Goal: Information Seeking & Learning: Learn about a topic

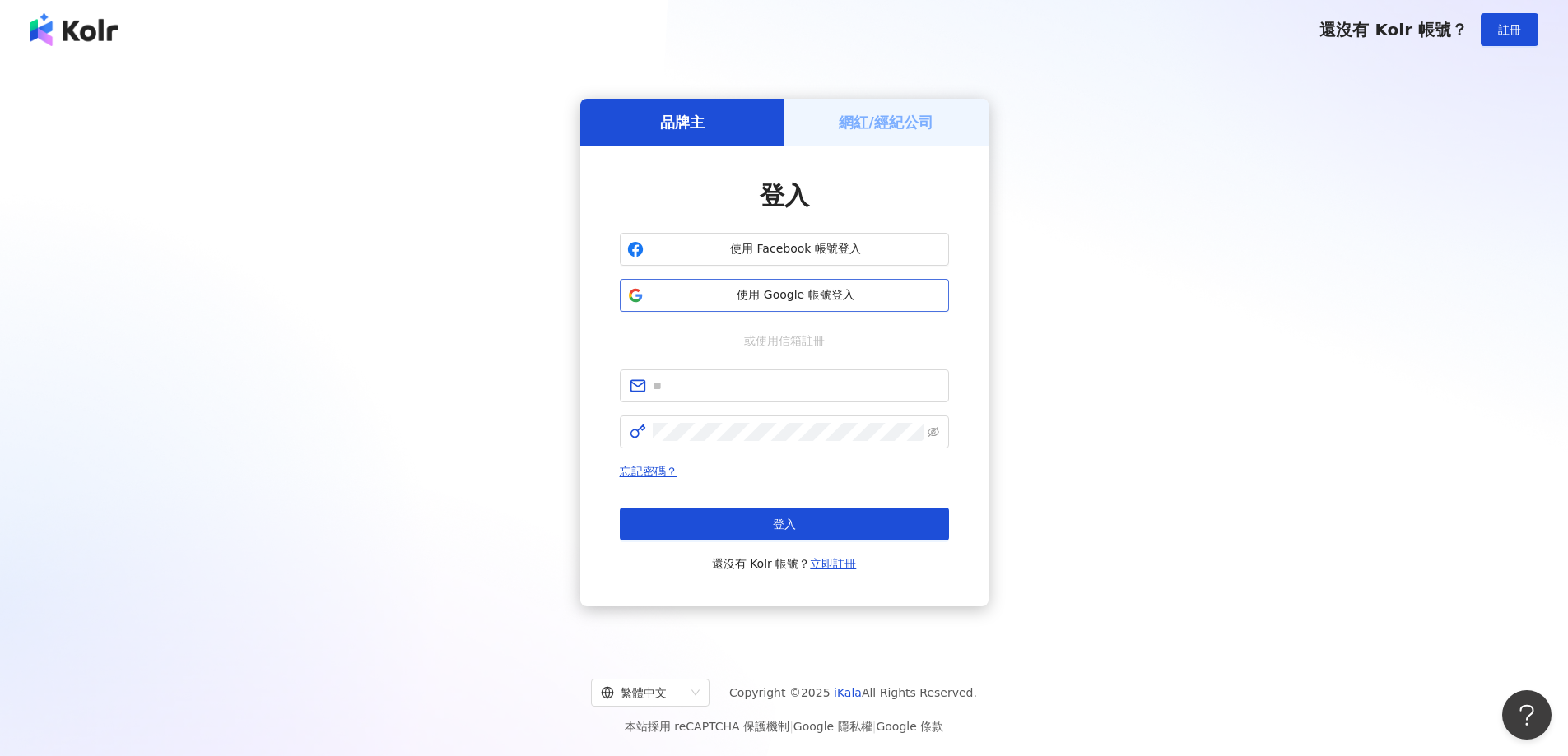
click at [838, 297] on span "使用 Google 帳號登入" at bounding box center [795, 295] width 292 height 16
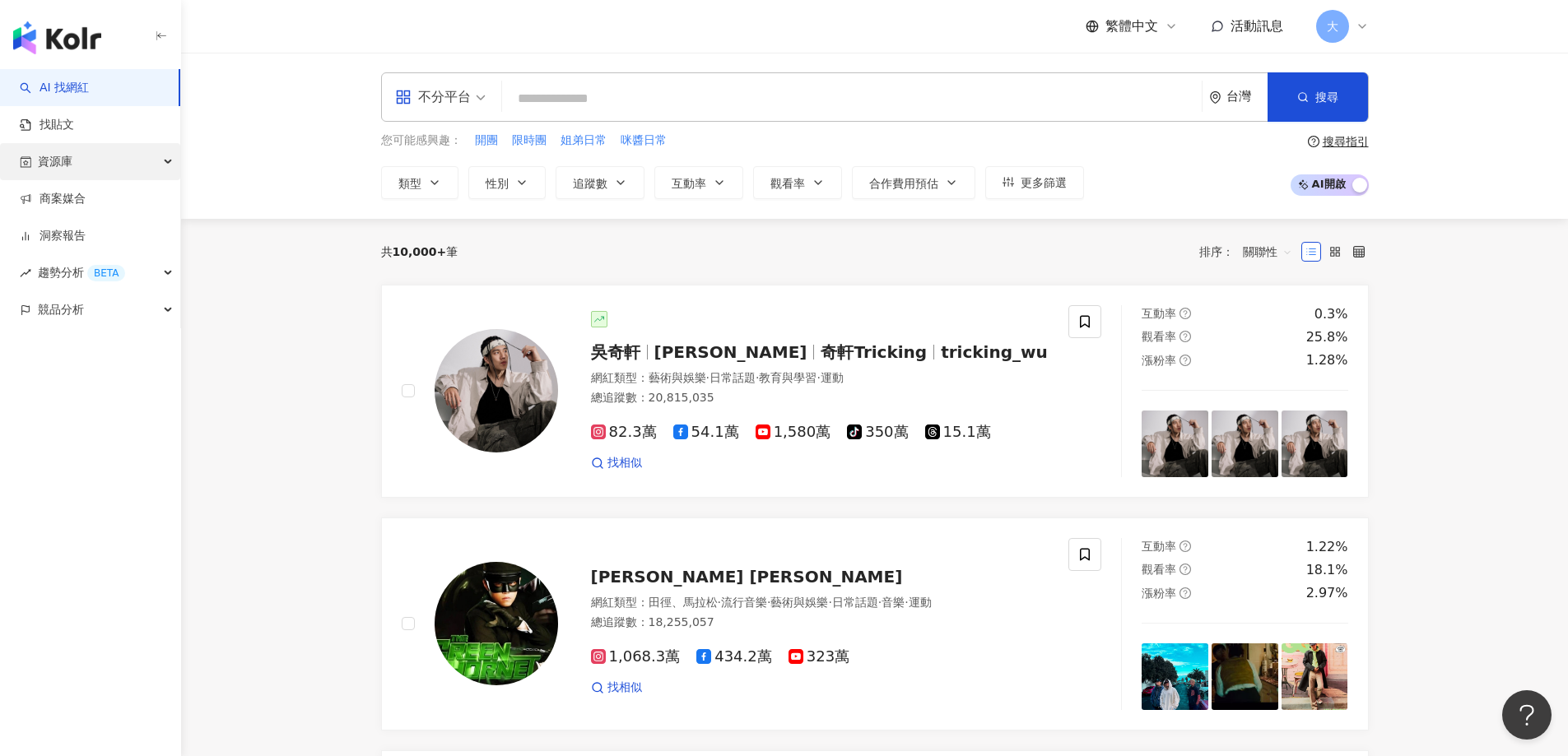
click at [65, 164] on span "資源庫" at bounding box center [55, 162] width 35 height 37
click at [69, 194] on link "網紅管理" at bounding box center [62, 199] width 46 height 16
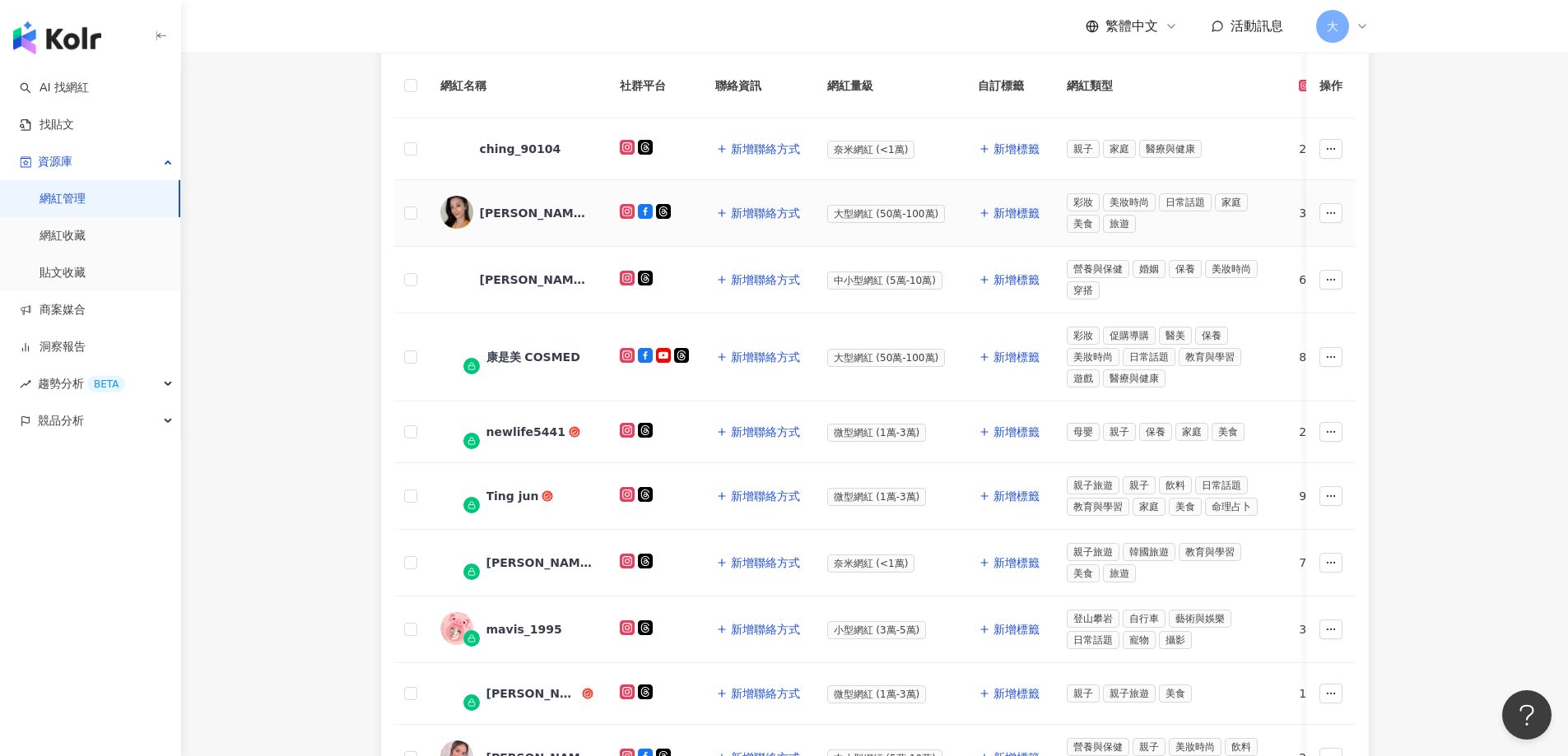
scroll to position [329, 0]
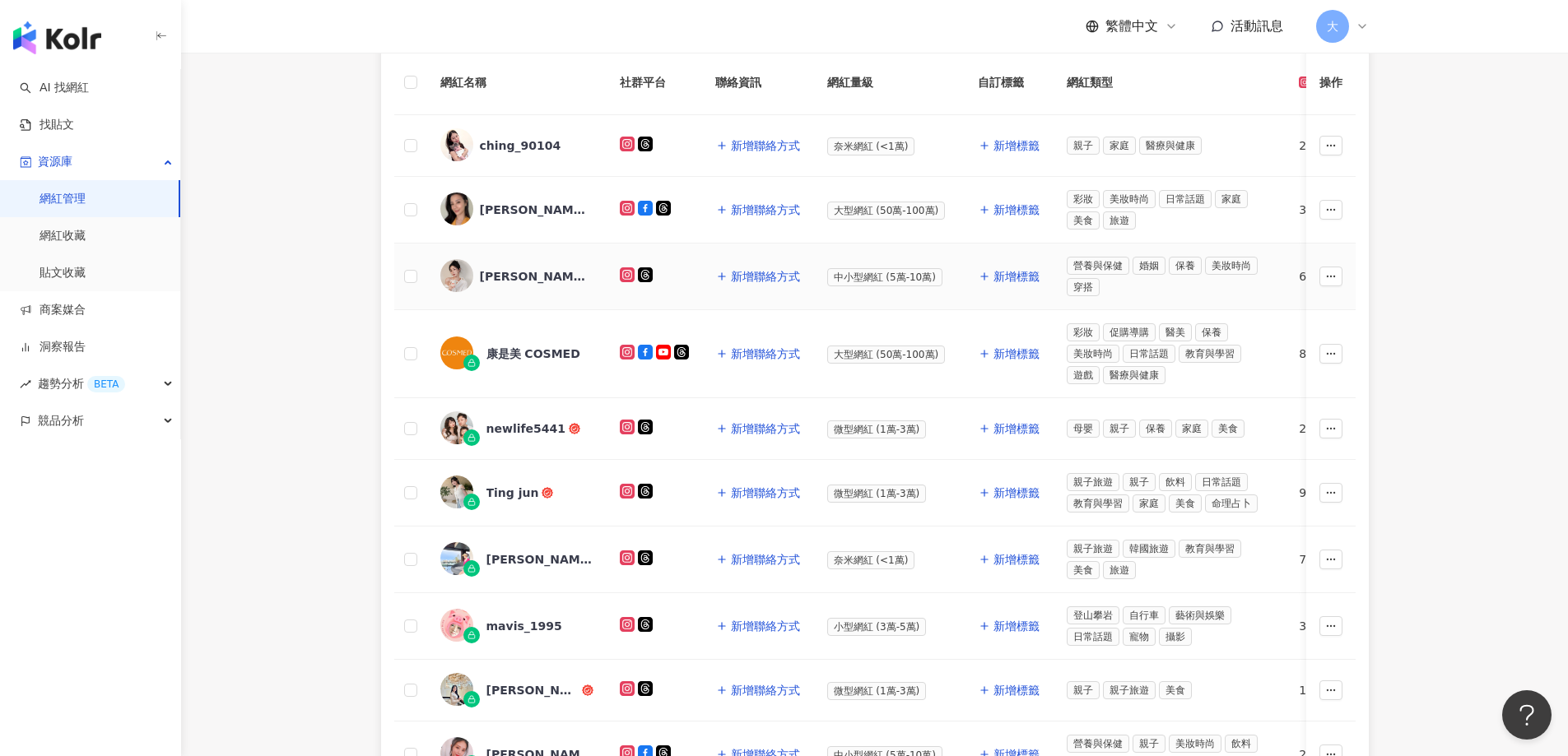
click at [510, 275] on div "Vivian Chan" at bounding box center [534, 276] width 107 height 16
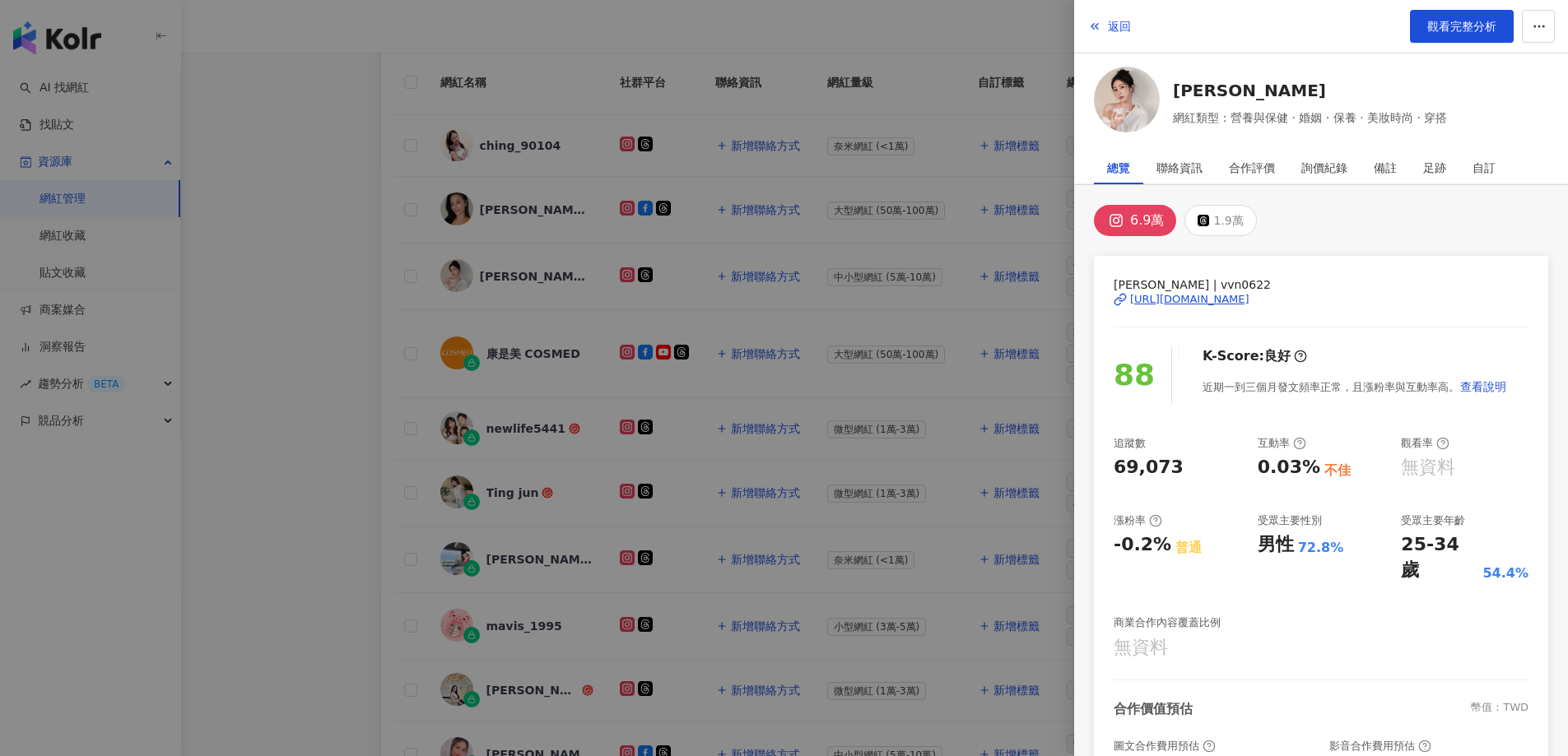
click at [497, 209] on div at bounding box center [784, 378] width 1568 height 756
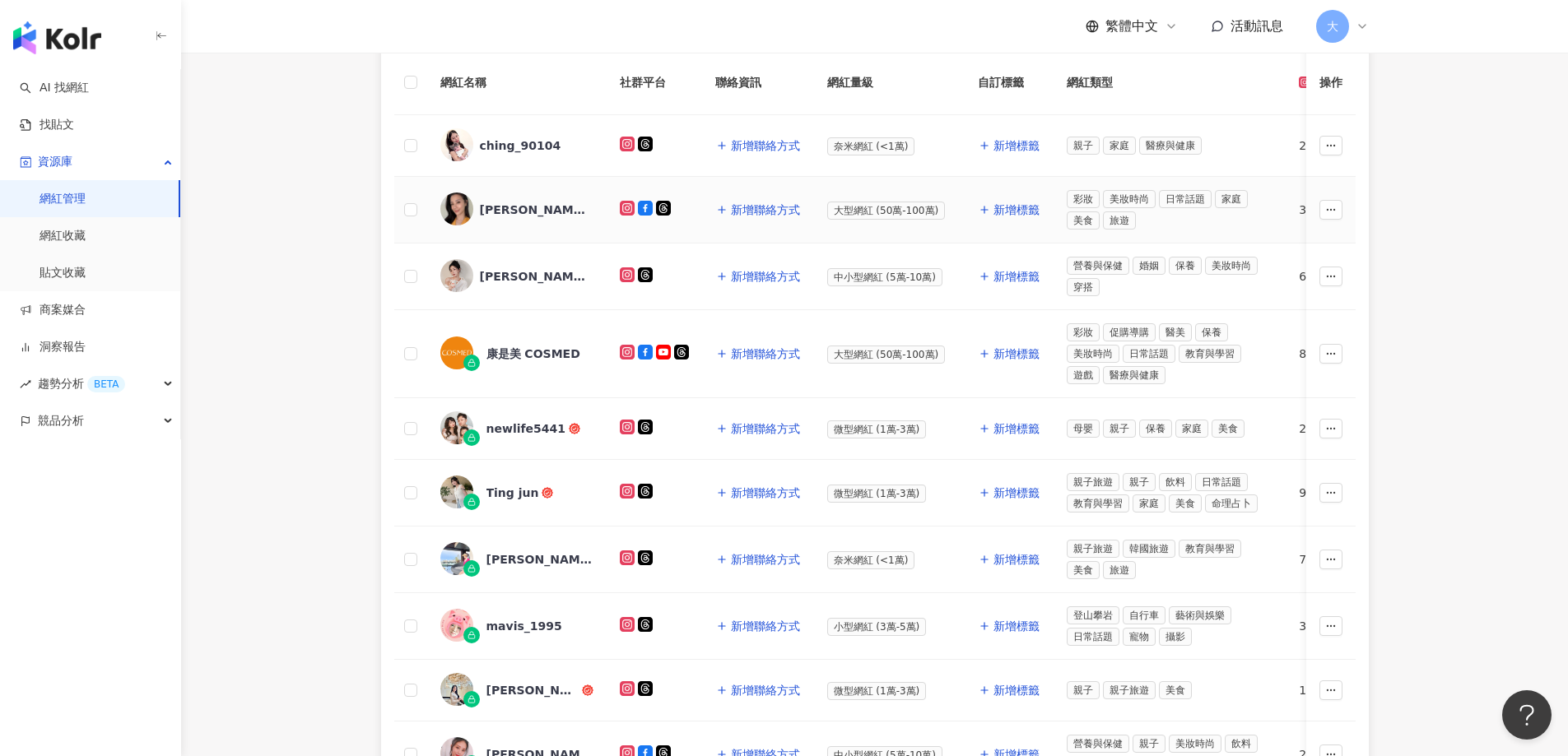
click at [497, 209] on div "李蒨蓉 Janet Lee" at bounding box center [534, 210] width 107 height 16
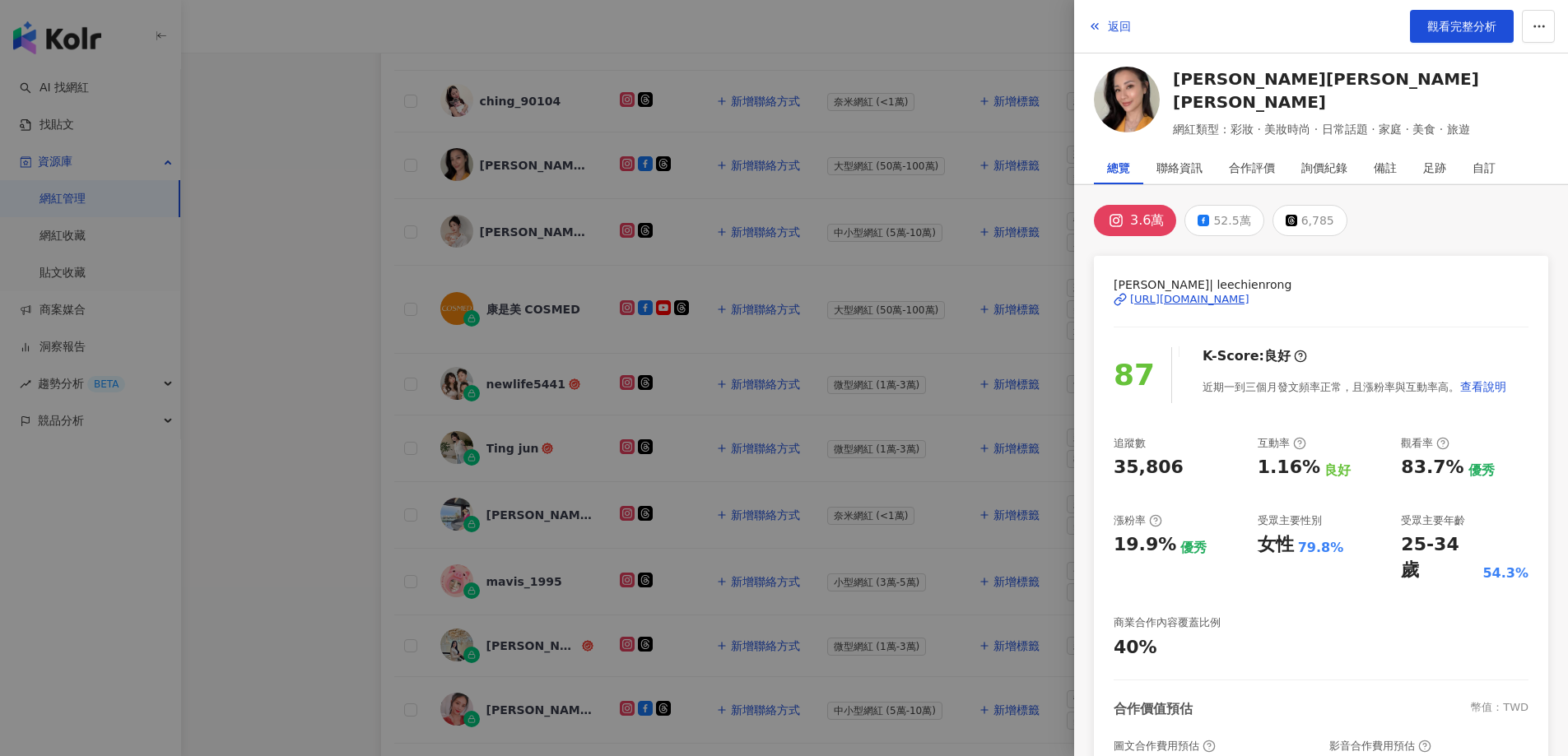
scroll to position [280, 0]
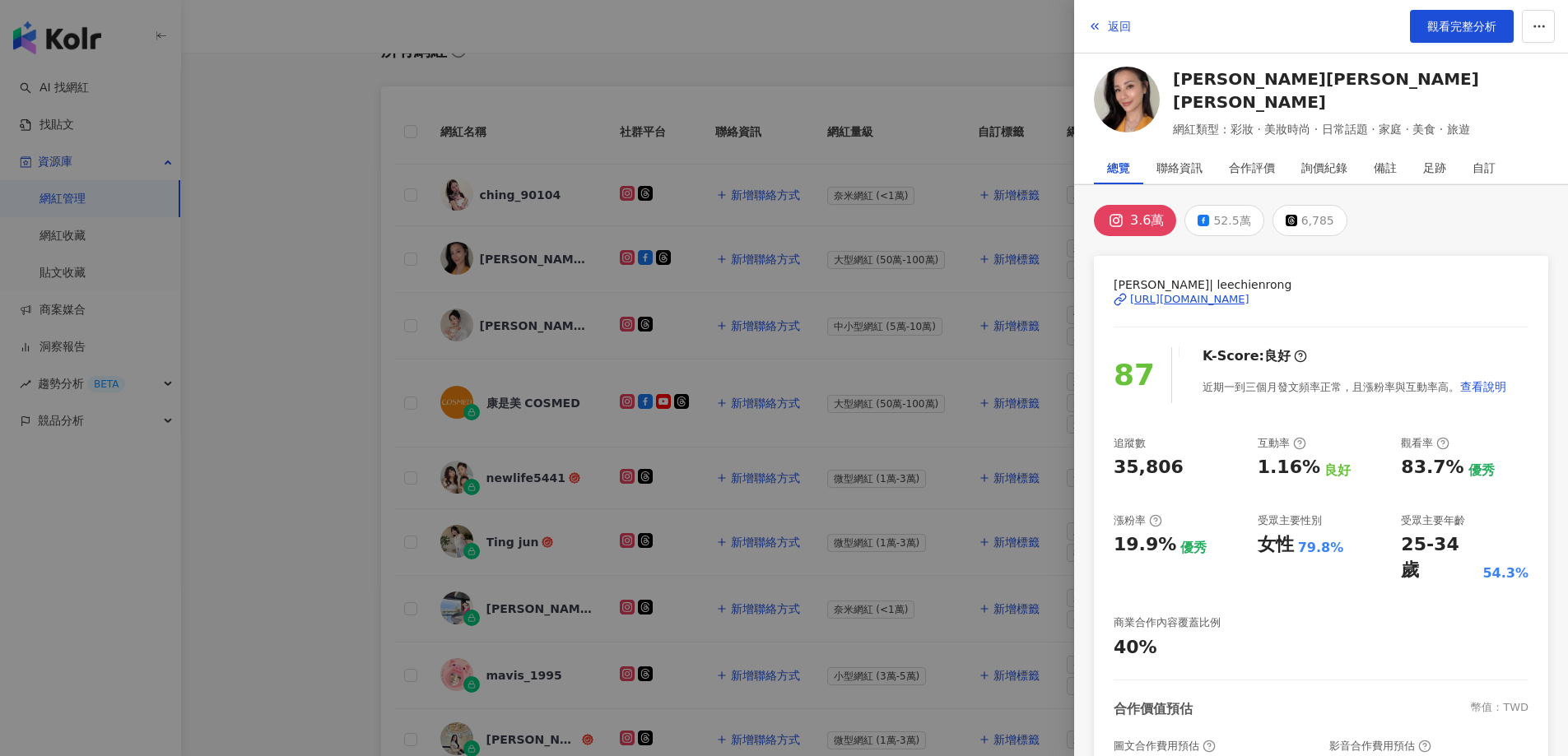
click at [514, 327] on div at bounding box center [784, 378] width 1568 height 756
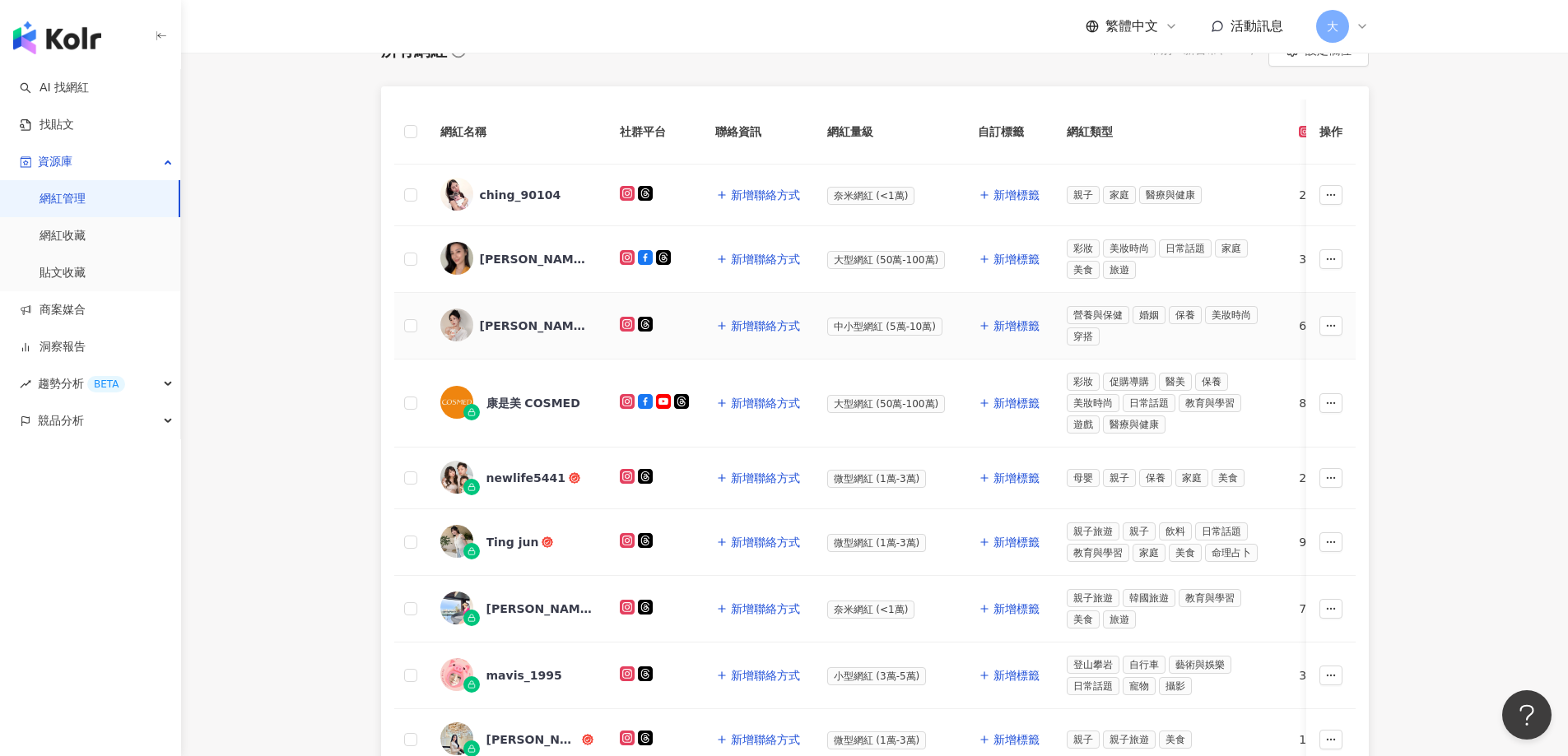
click at [514, 326] on div "Vivian Chan" at bounding box center [534, 325] width 107 height 16
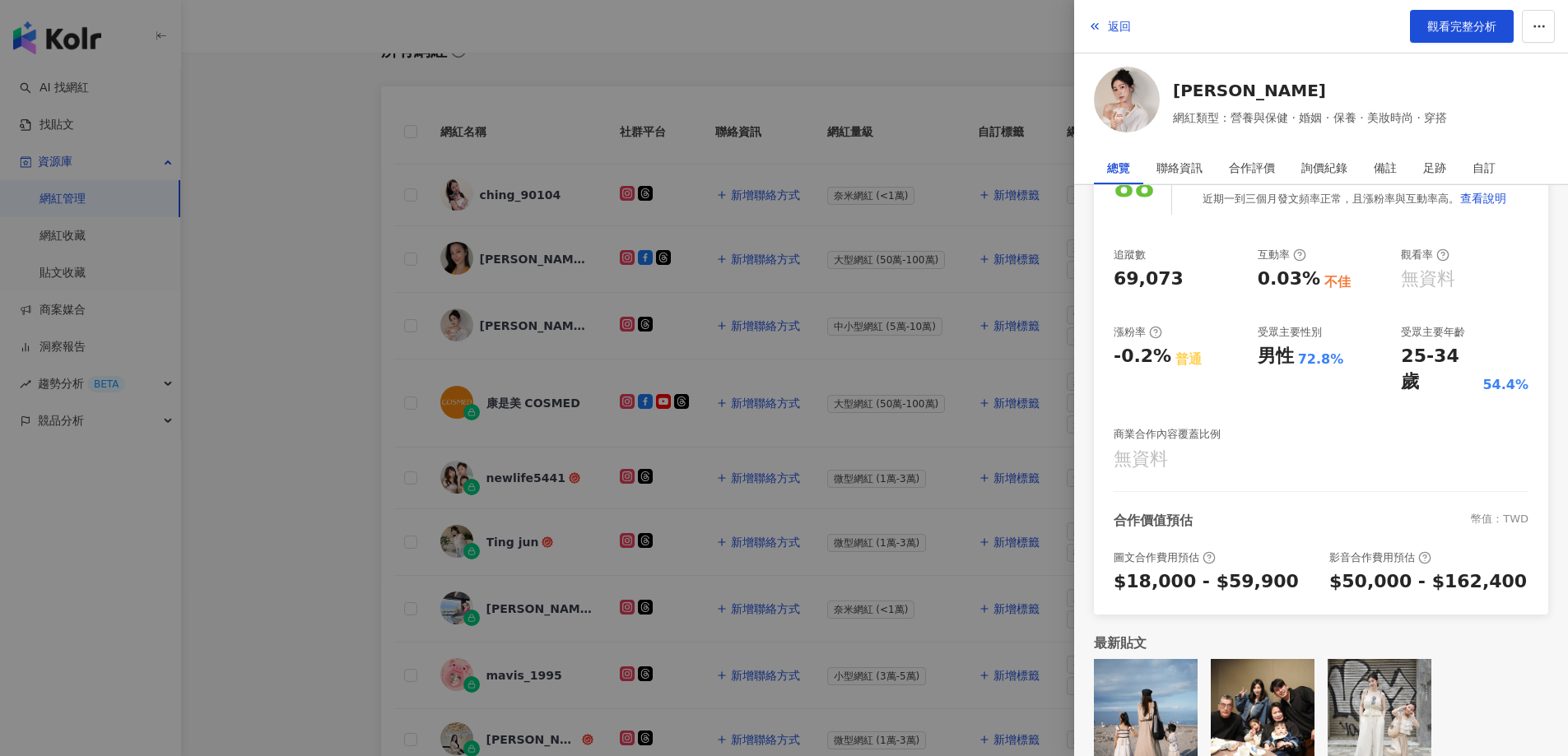
scroll to position [0, 0]
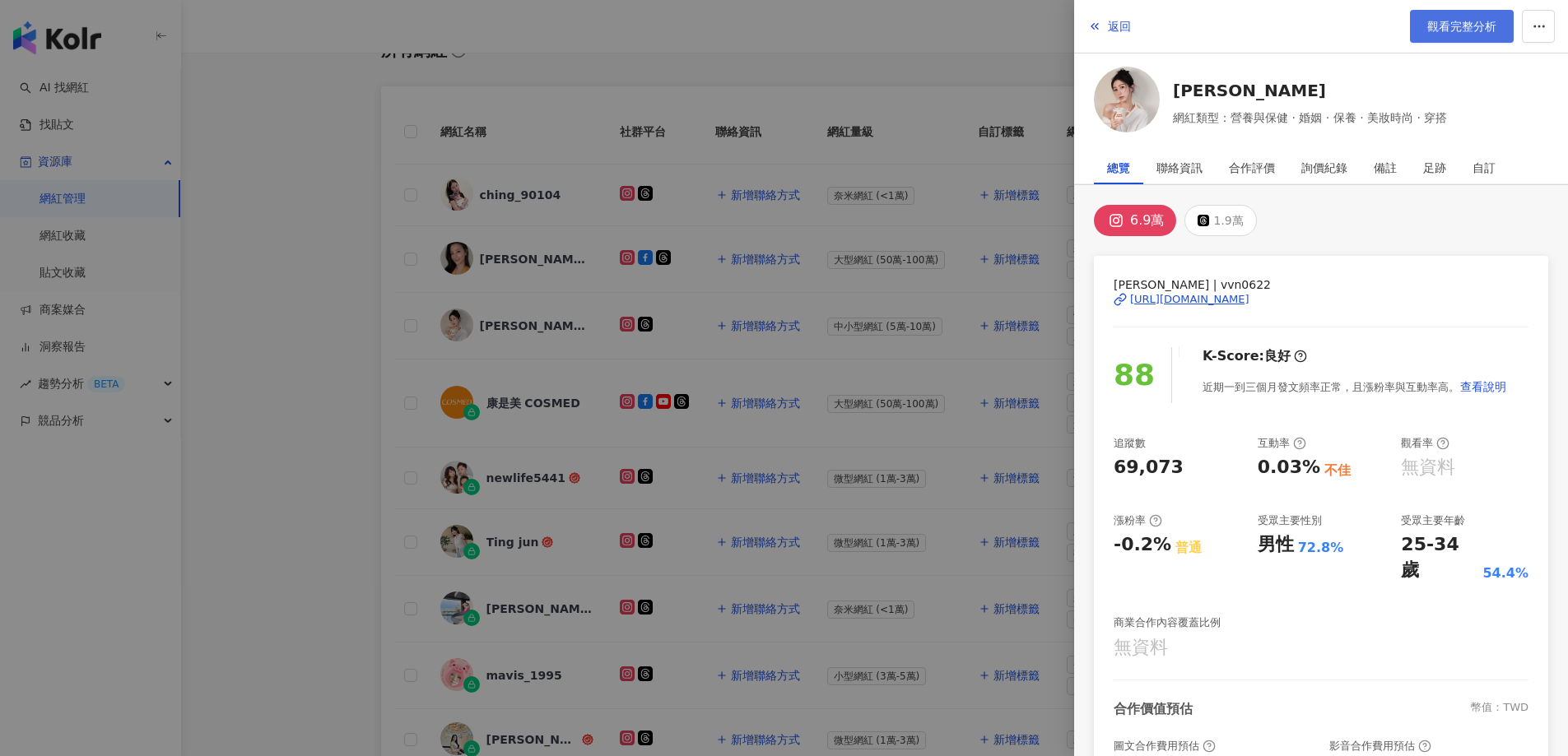
click at [1456, 22] on span "觀看完整分析" at bounding box center [1462, 26] width 69 height 13
click at [327, 435] on div at bounding box center [784, 378] width 1568 height 756
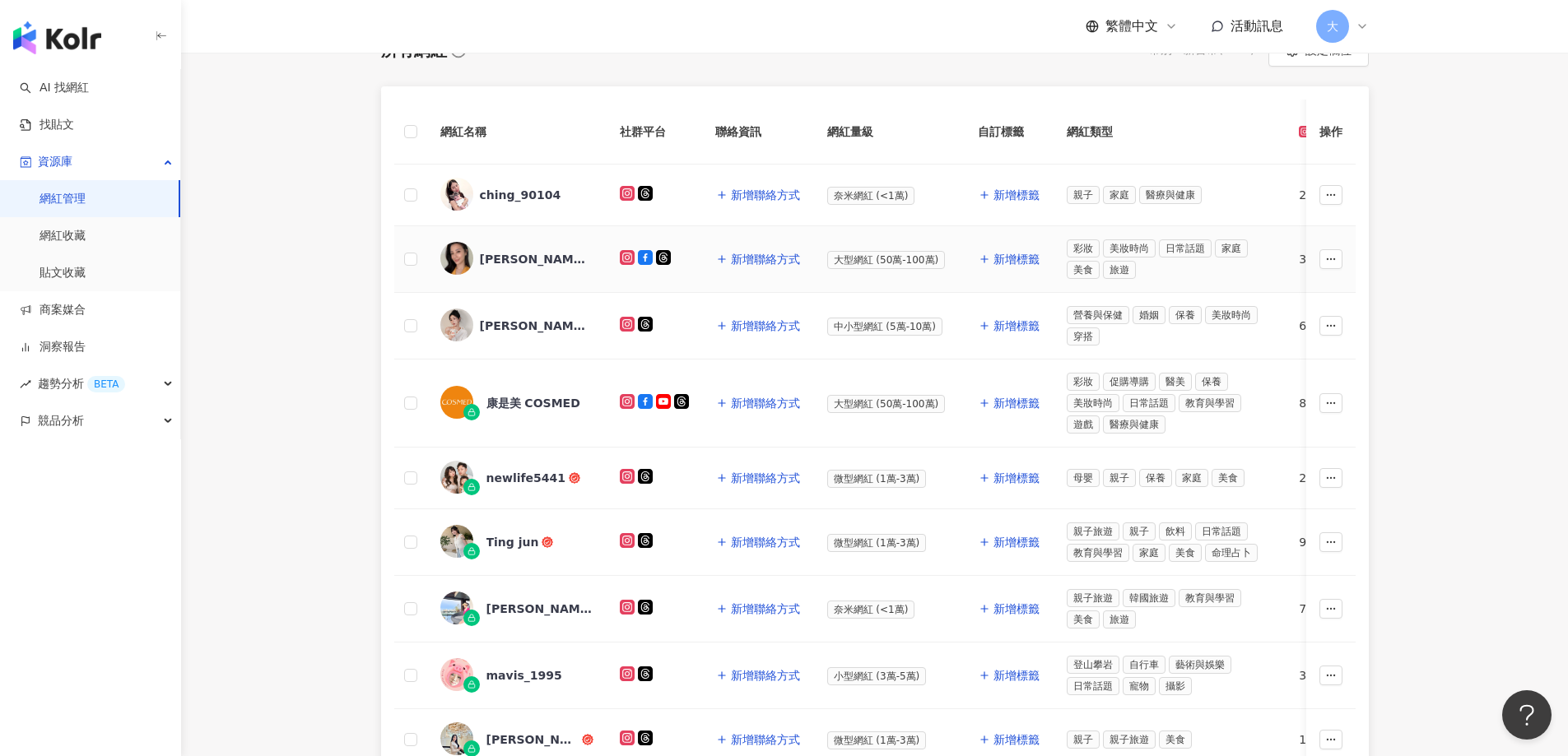
click at [553, 260] on div "李蒨蓉 Janet Lee" at bounding box center [534, 259] width 107 height 16
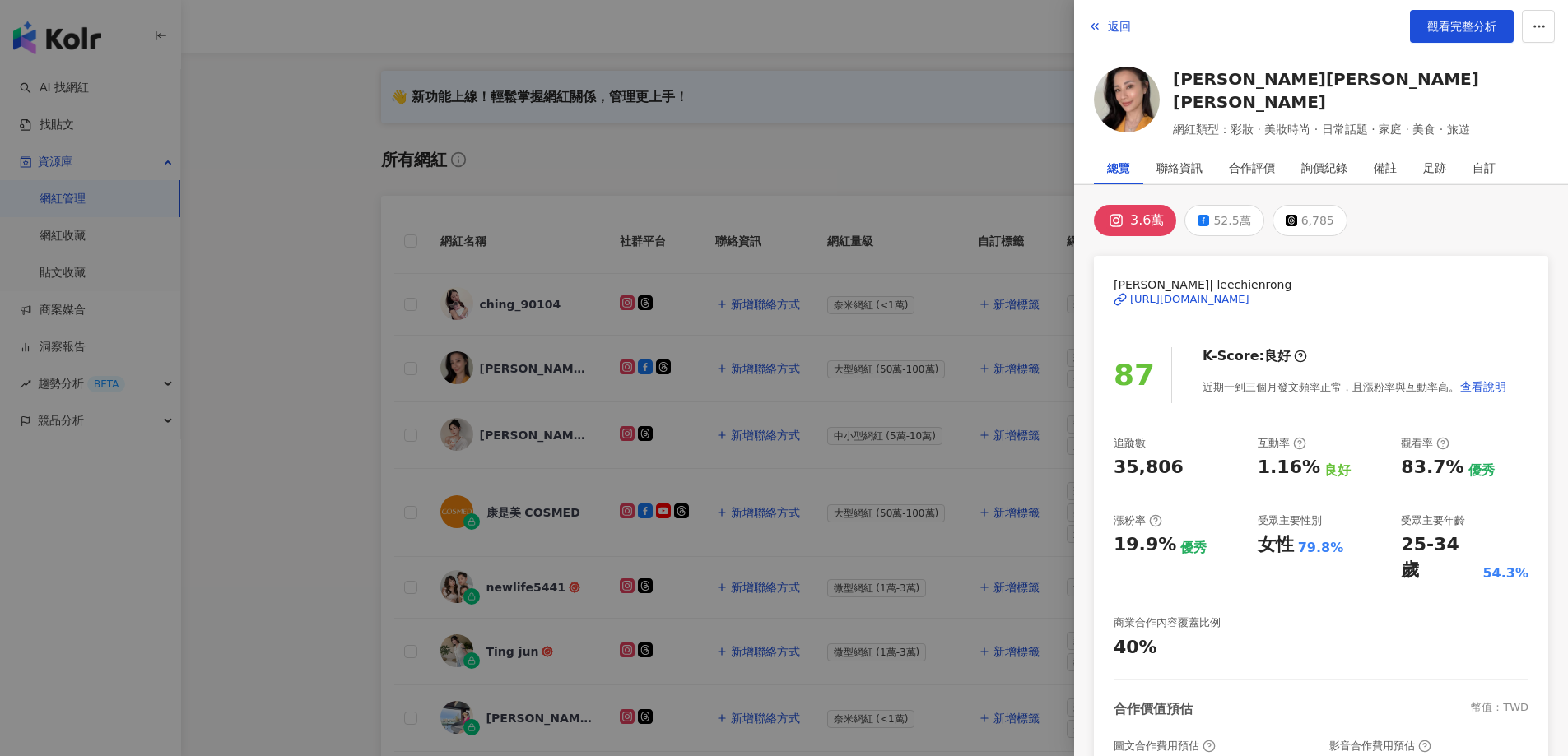
scroll to position [33, 0]
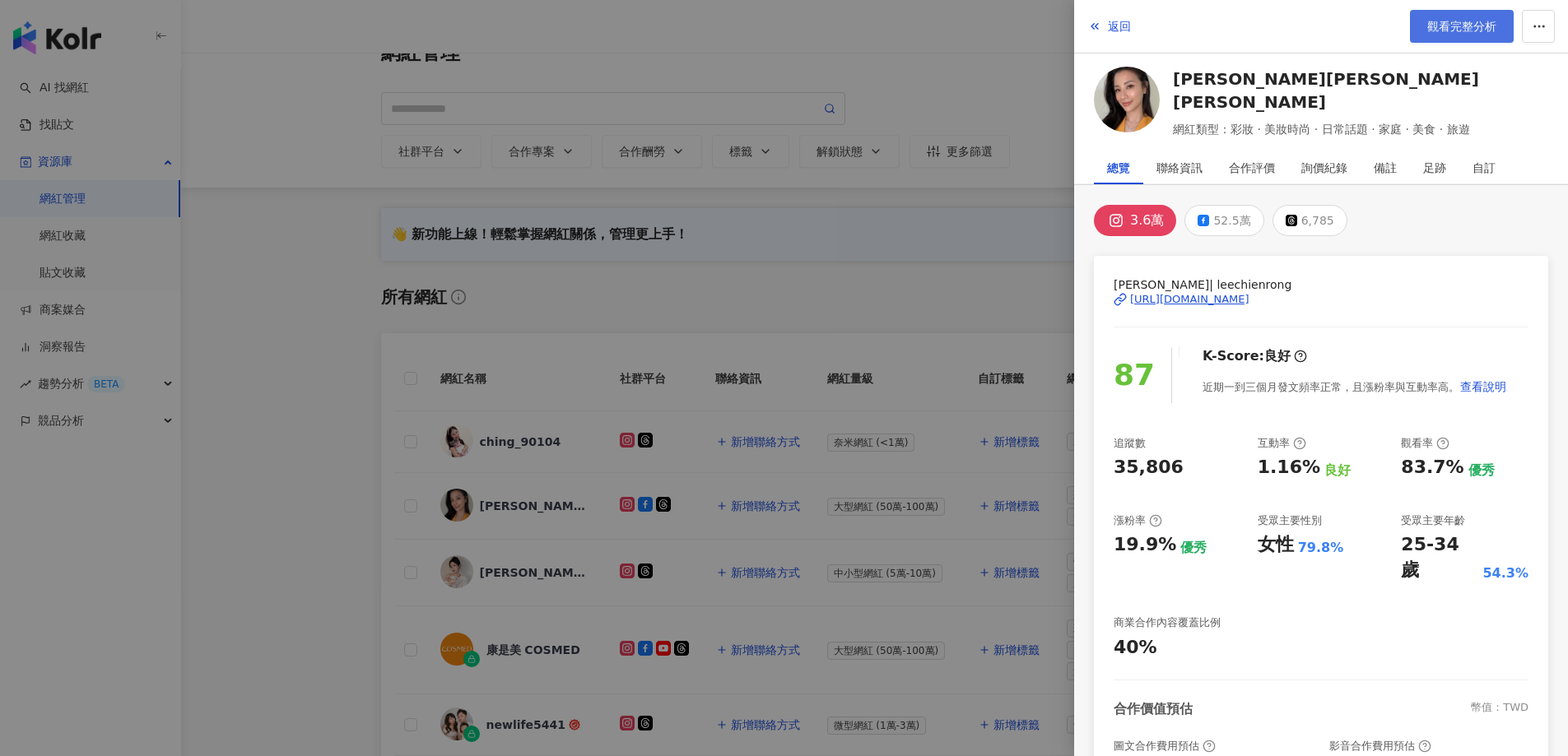
click at [1461, 37] on link "觀看完整分析" at bounding box center [1462, 26] width 104 height 33
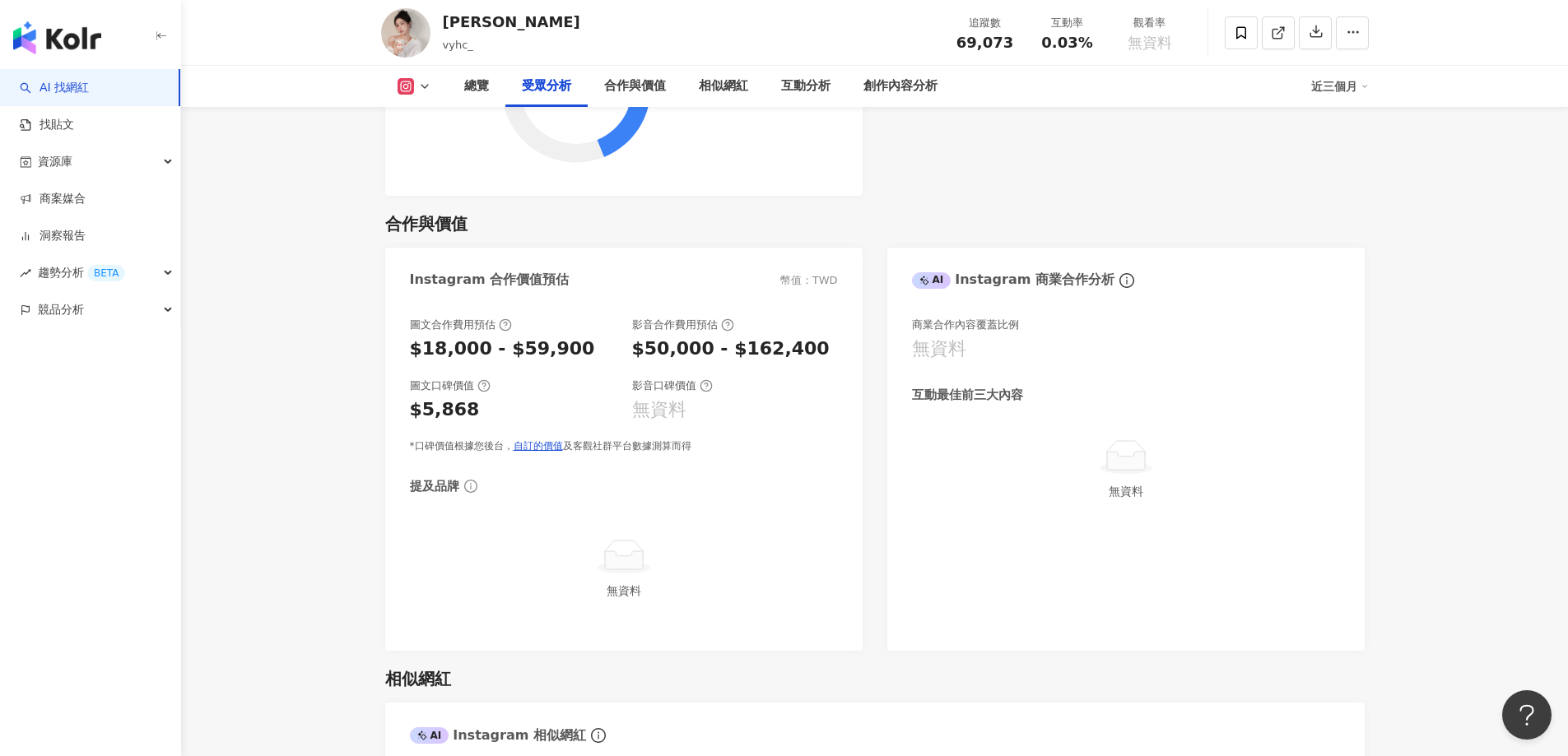
scroll to position [1892, 0]
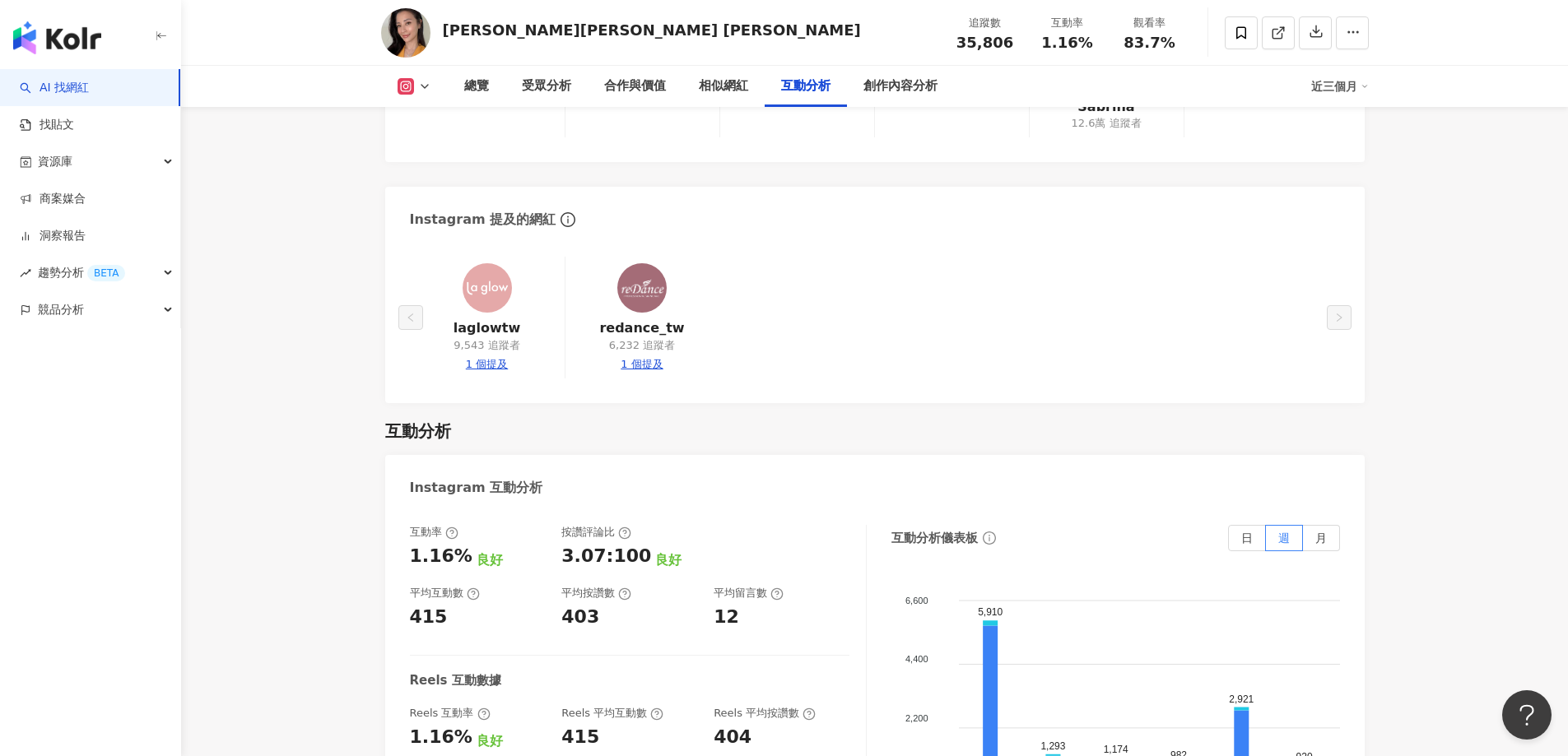
scroll to position [3208, 0]
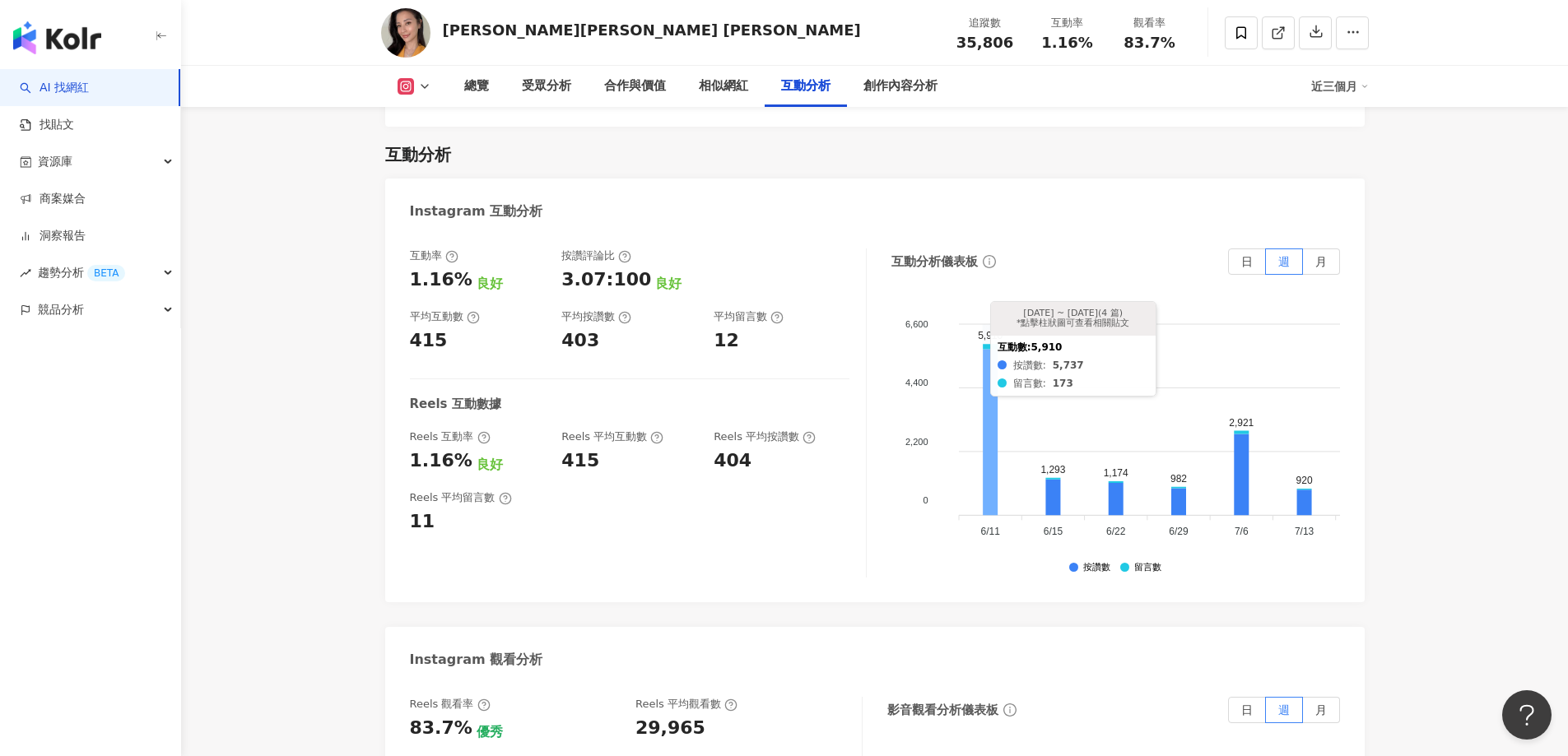
click at [988, 349] on icon at bounding box center [990, 432] width 15 height 166
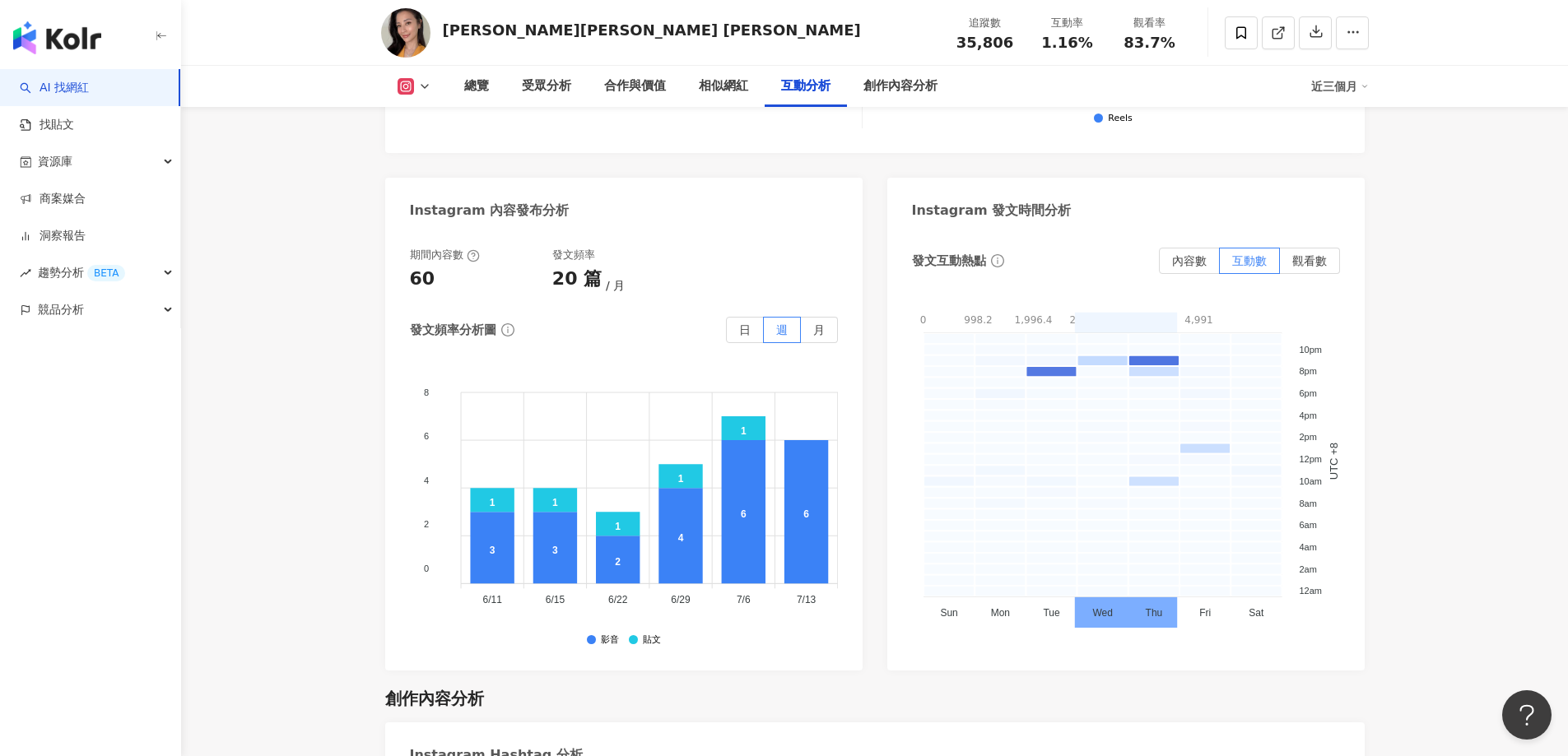
scroll to position [3938, 0]
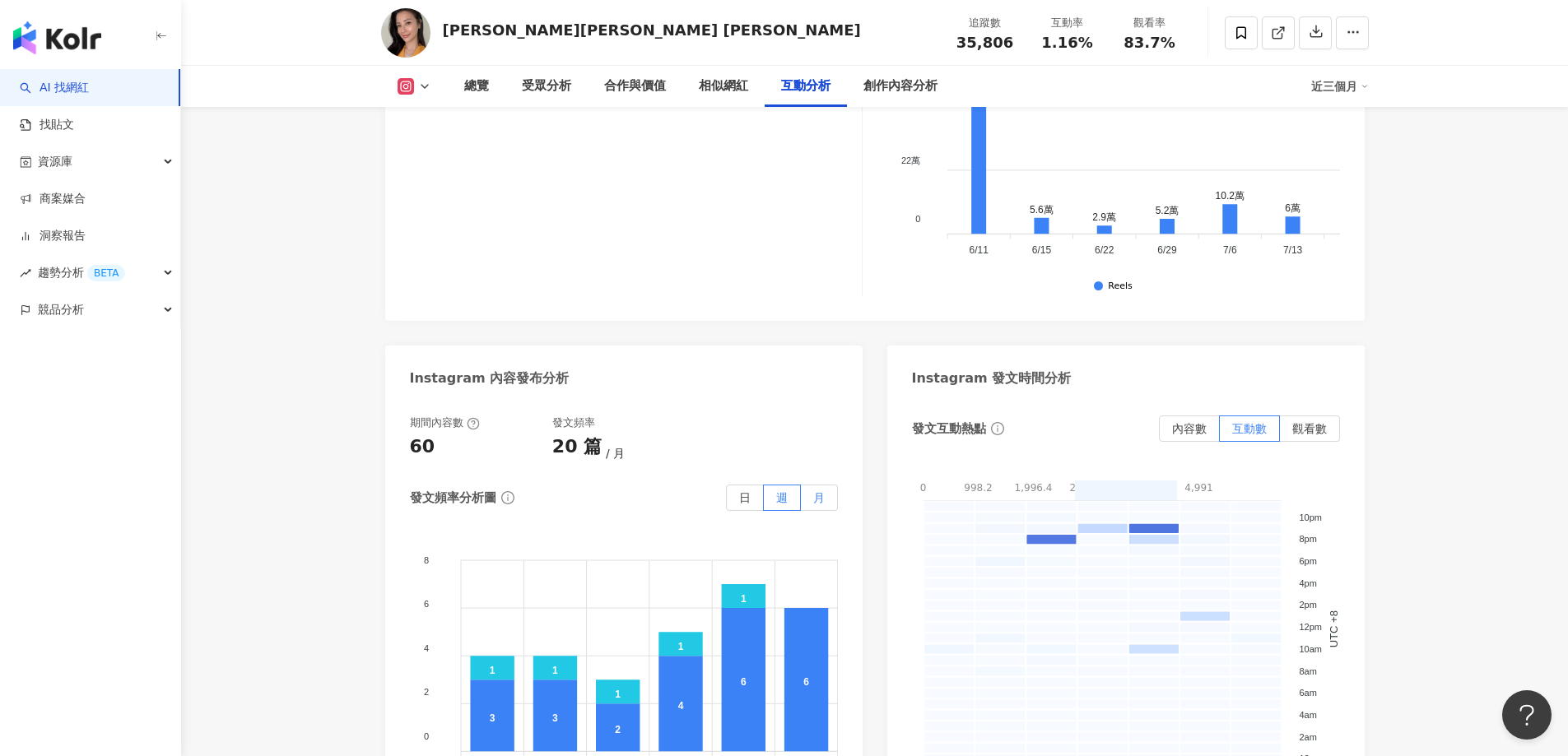
click at [834, 484] on label "月" at bounding box center [819, 497] width 37 height 26
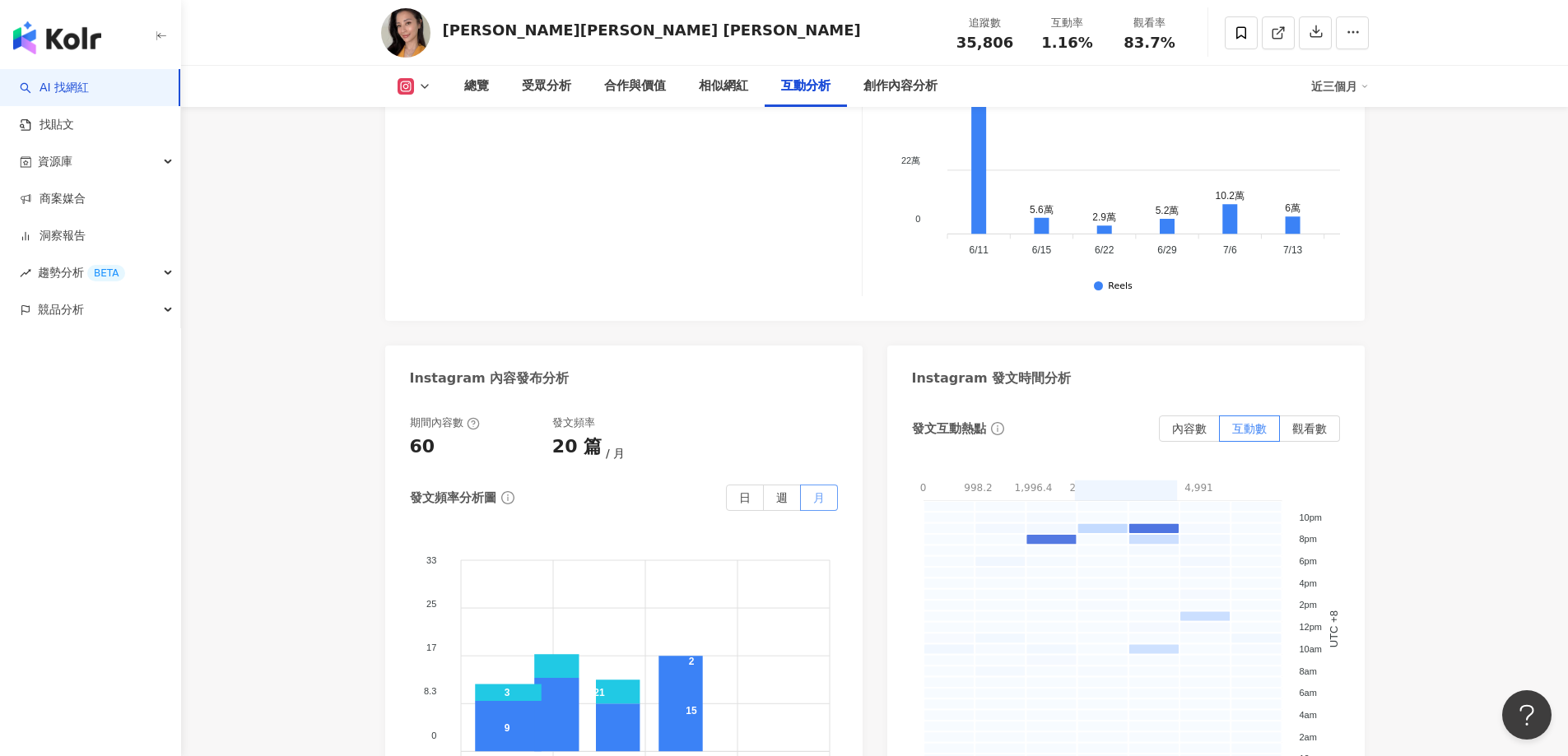
click at [821, 492] on span "月" at bounding box center [819, 498] width 12 height 13
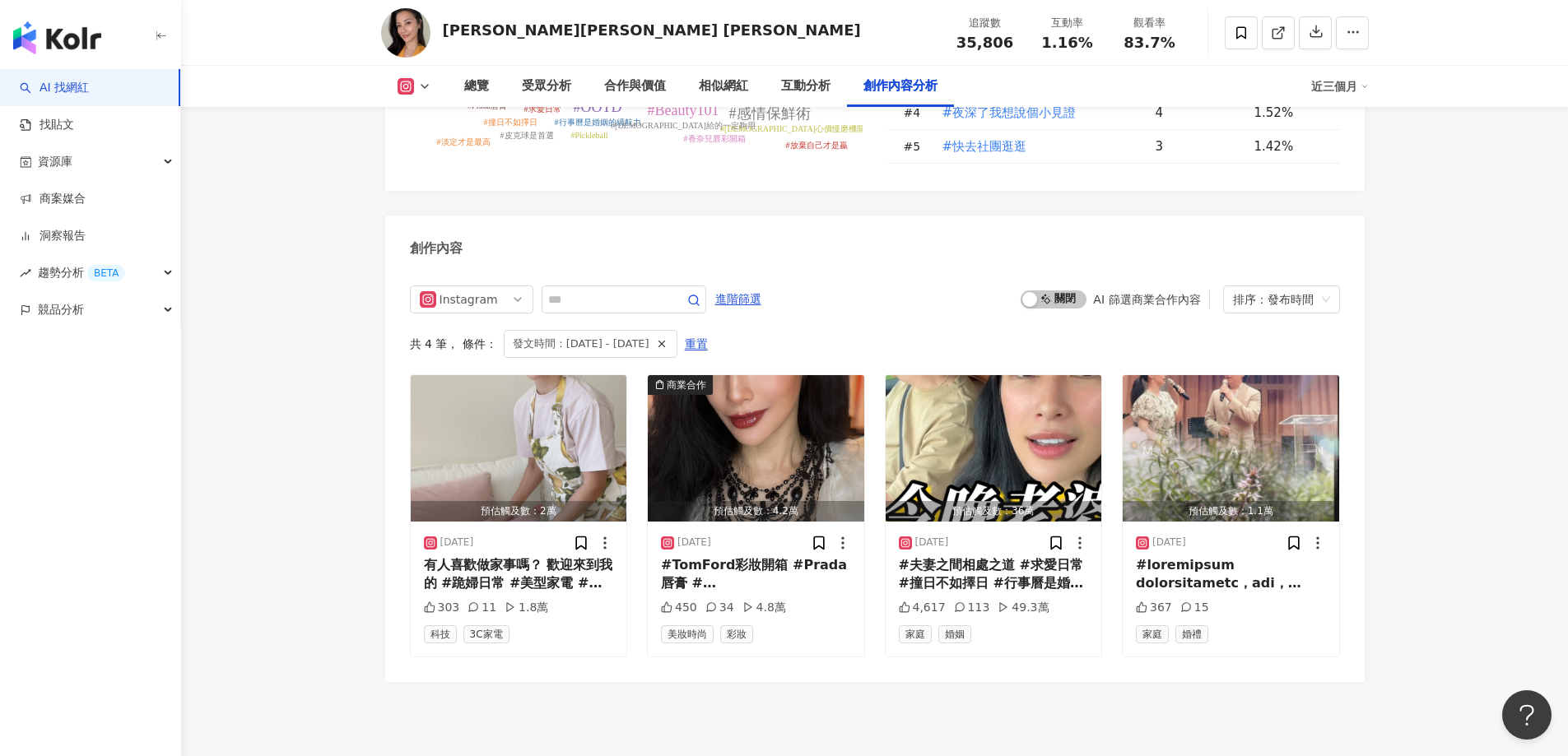
scroll to position [4926, 0]
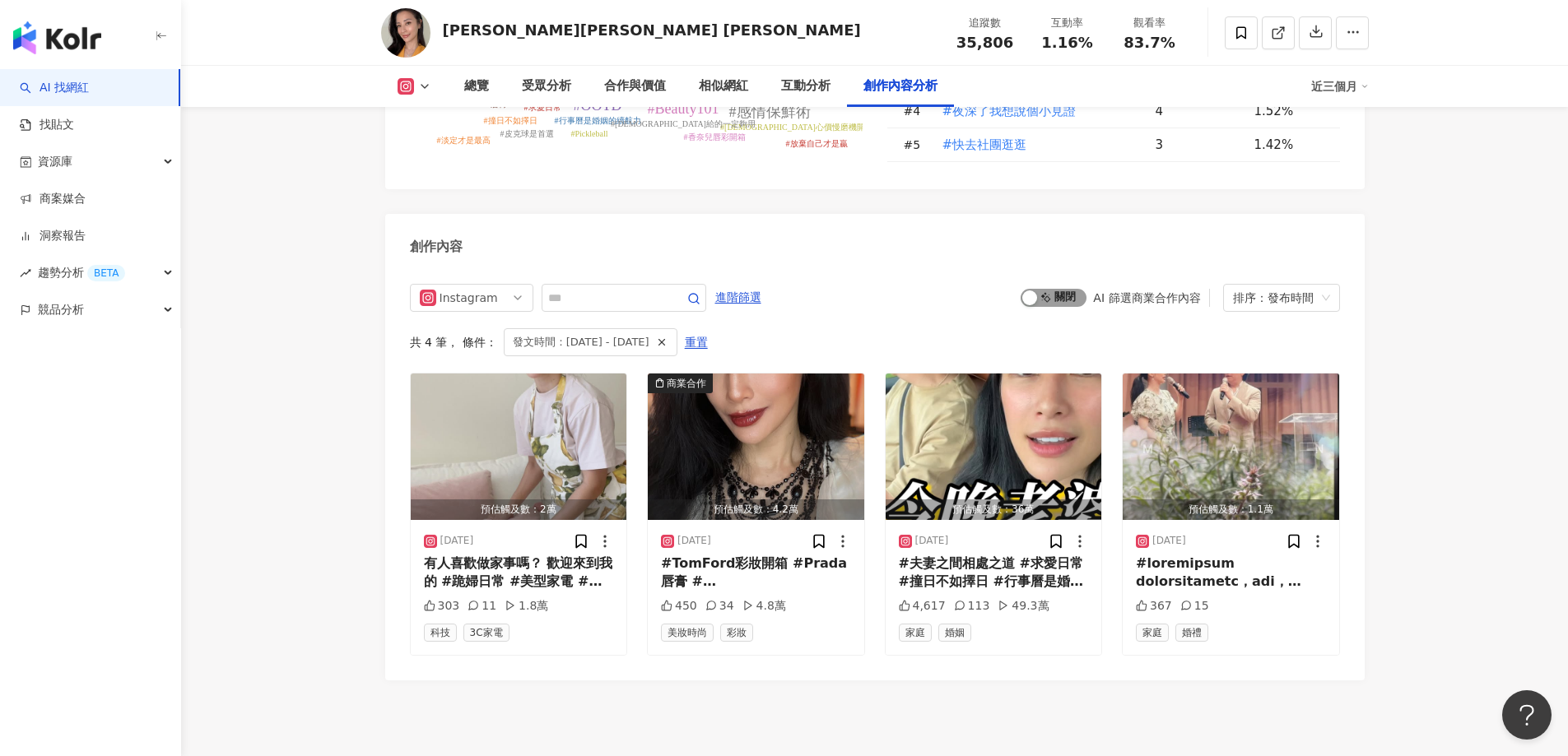
click at [1064, 289] on span "啟動 關閉" at bounding box center [1054, 298] width 65 height 18
click at [667, 336] on icon "button" at bounding box center [662, 342] width 12 height 12
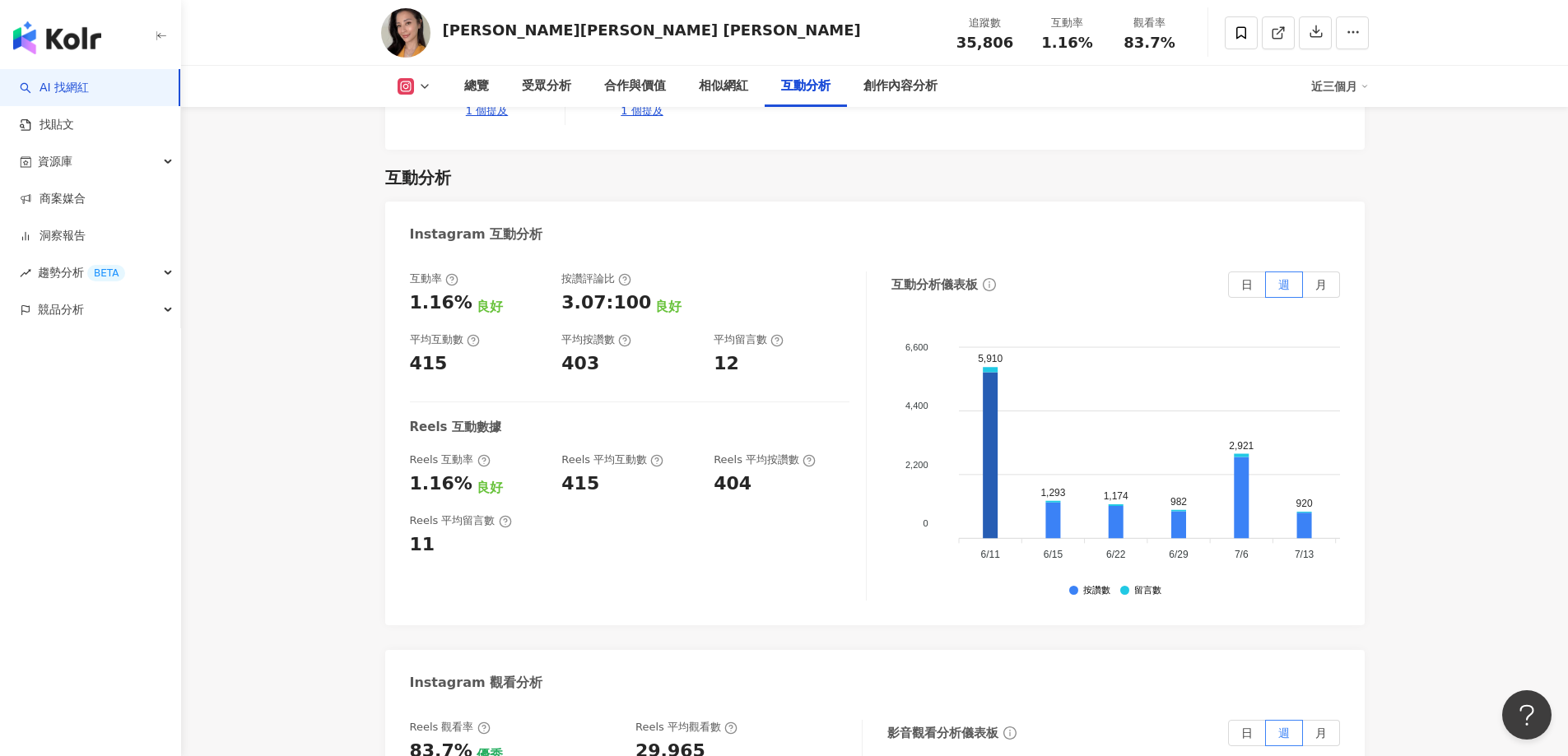
scroll to position [2774, 0]
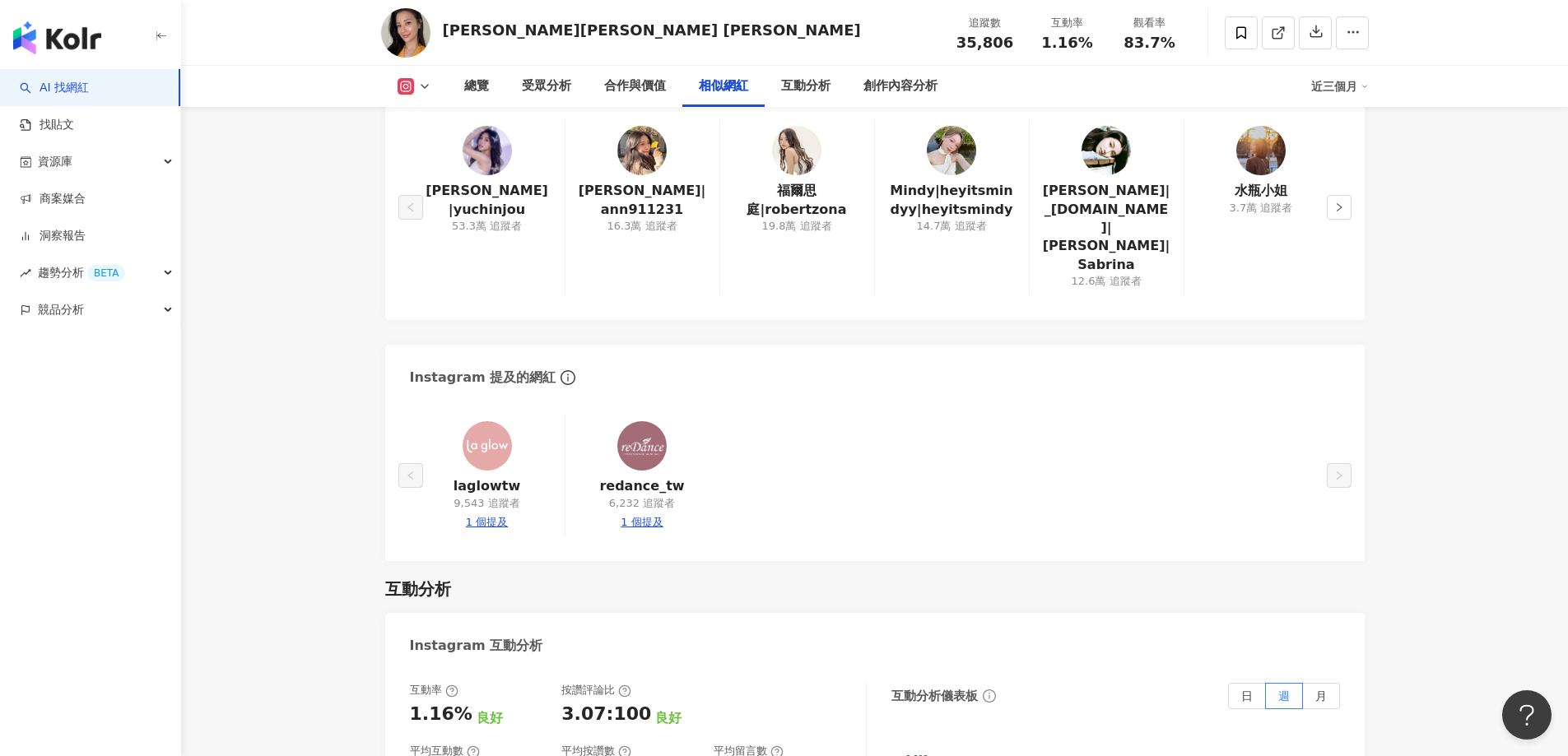
click at [414, 94] on div "總覽 受眾分析 合作與價值 相似網紅 互動分析 創作內容分析 近三個月" at bounding box center [874, 85] width 987 height 41
click at [416, 91] on button at bounding box center [414, 86] width 66 height 16
click at [434, 154] on button "Facebook" at bounding box center [440, 154] width 99 height 23
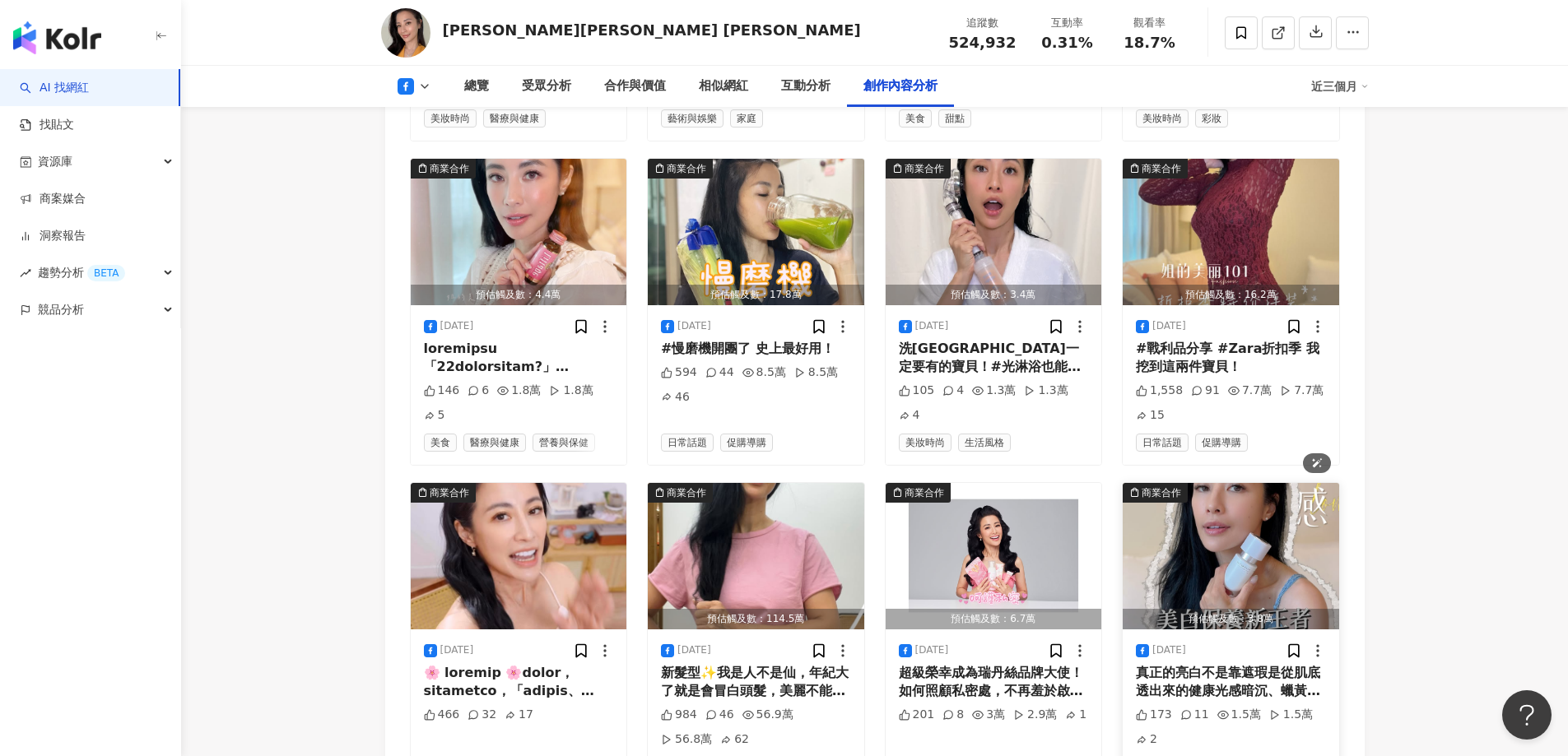
scroll to position [5101, 0]
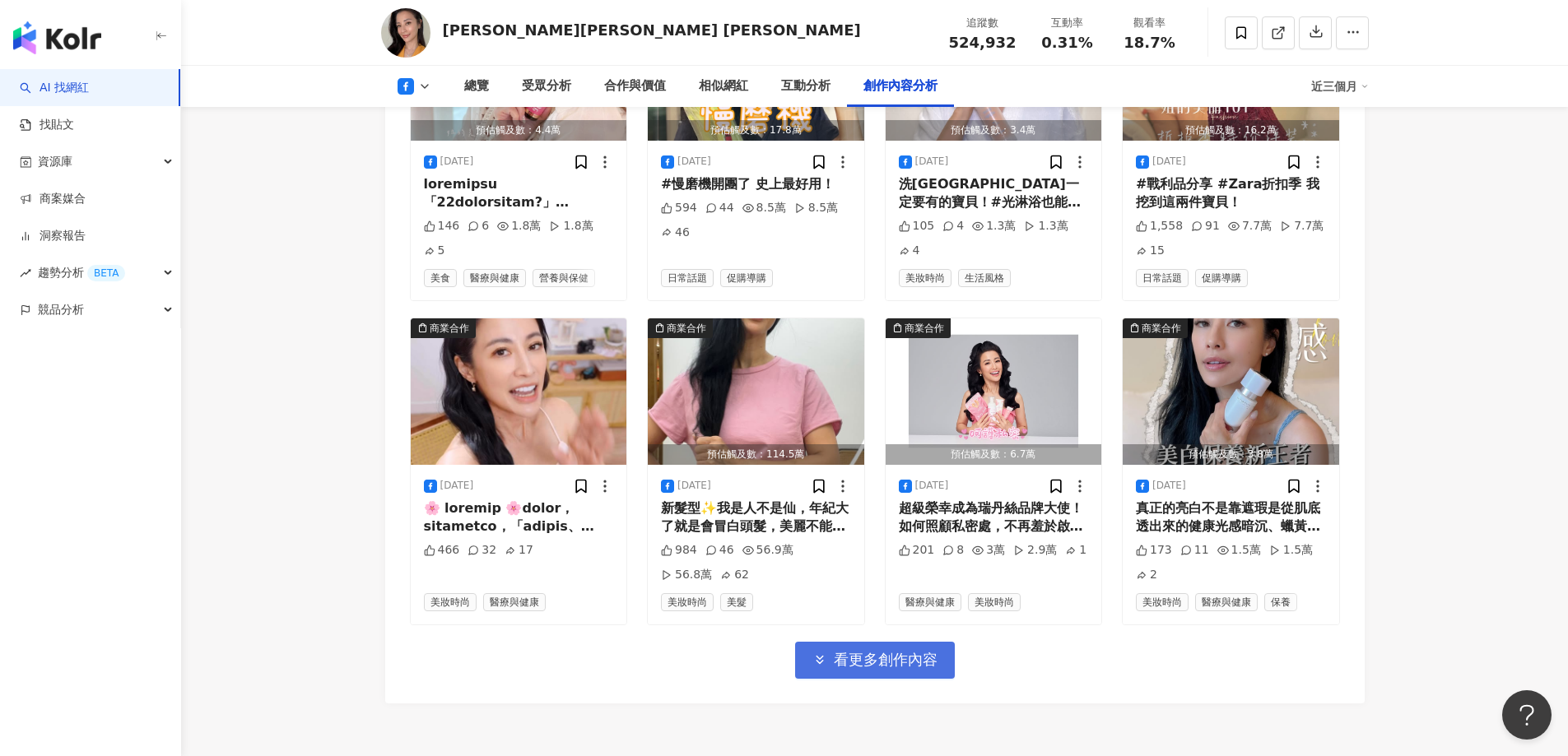
click at [932, 651] on span "看更多創作內容" at bounding box center [885, 660] width 104 height 18
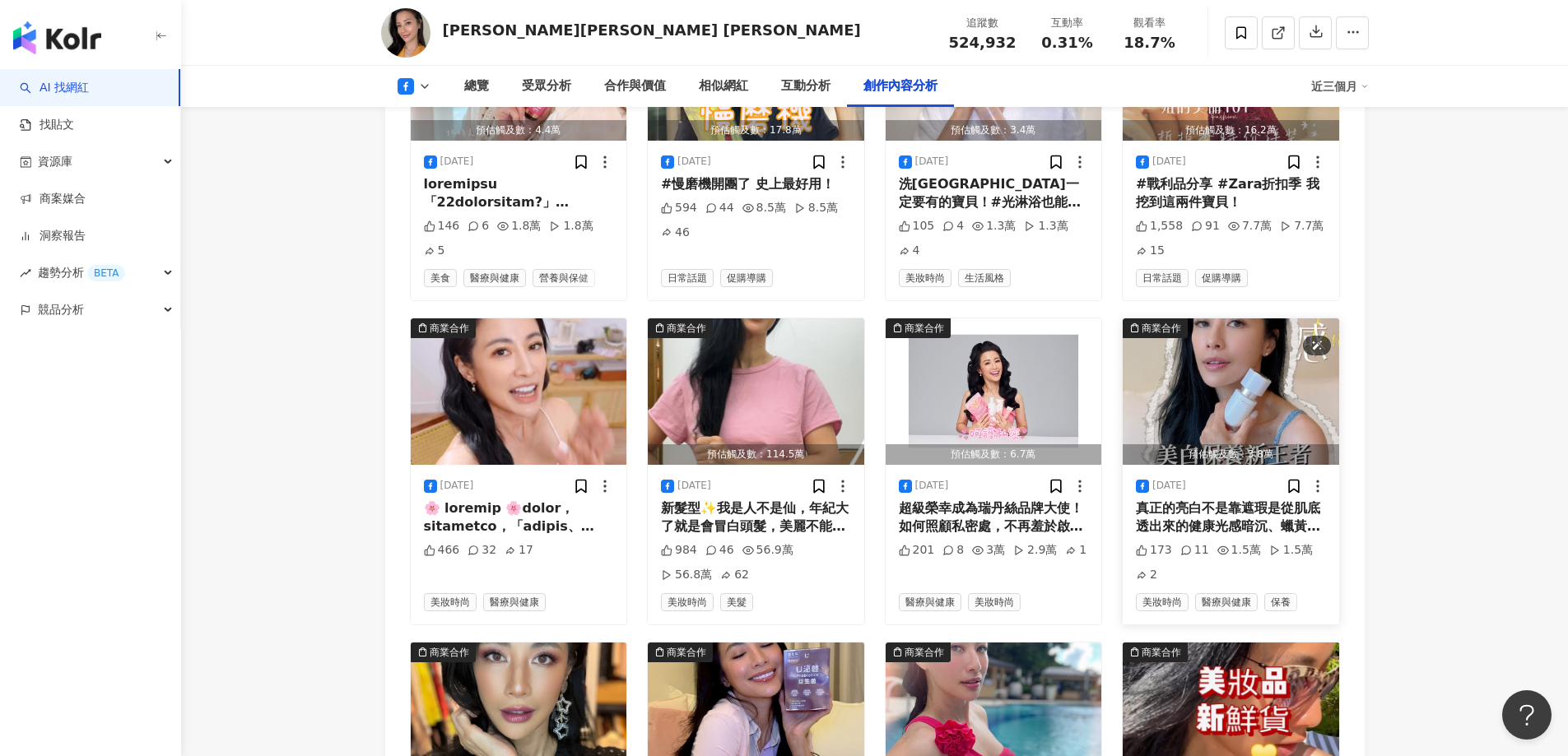
click at [1255, 342] on img "button" at bounding box center [1231, 391] width 216 height 146
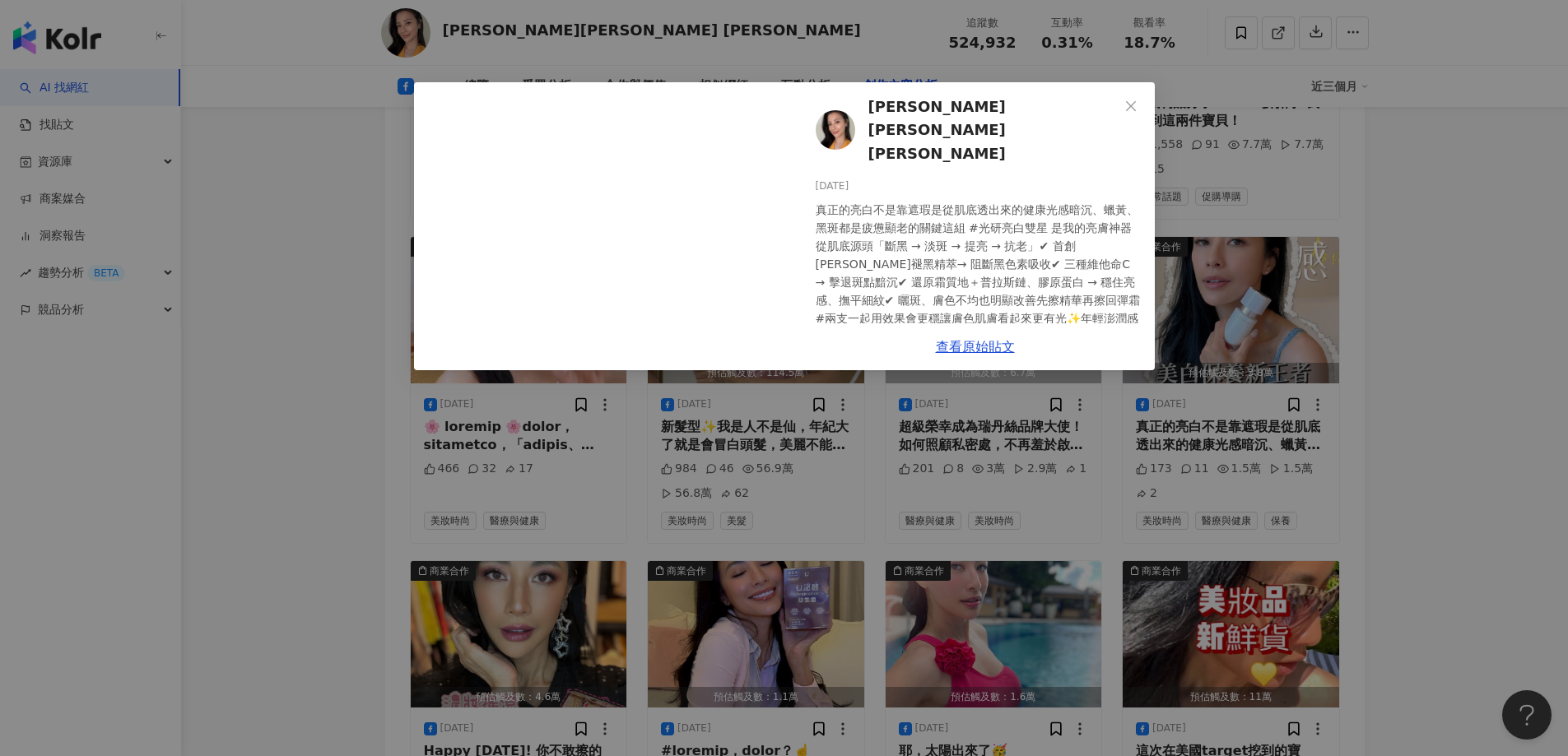
scroll to position [5183, 0]
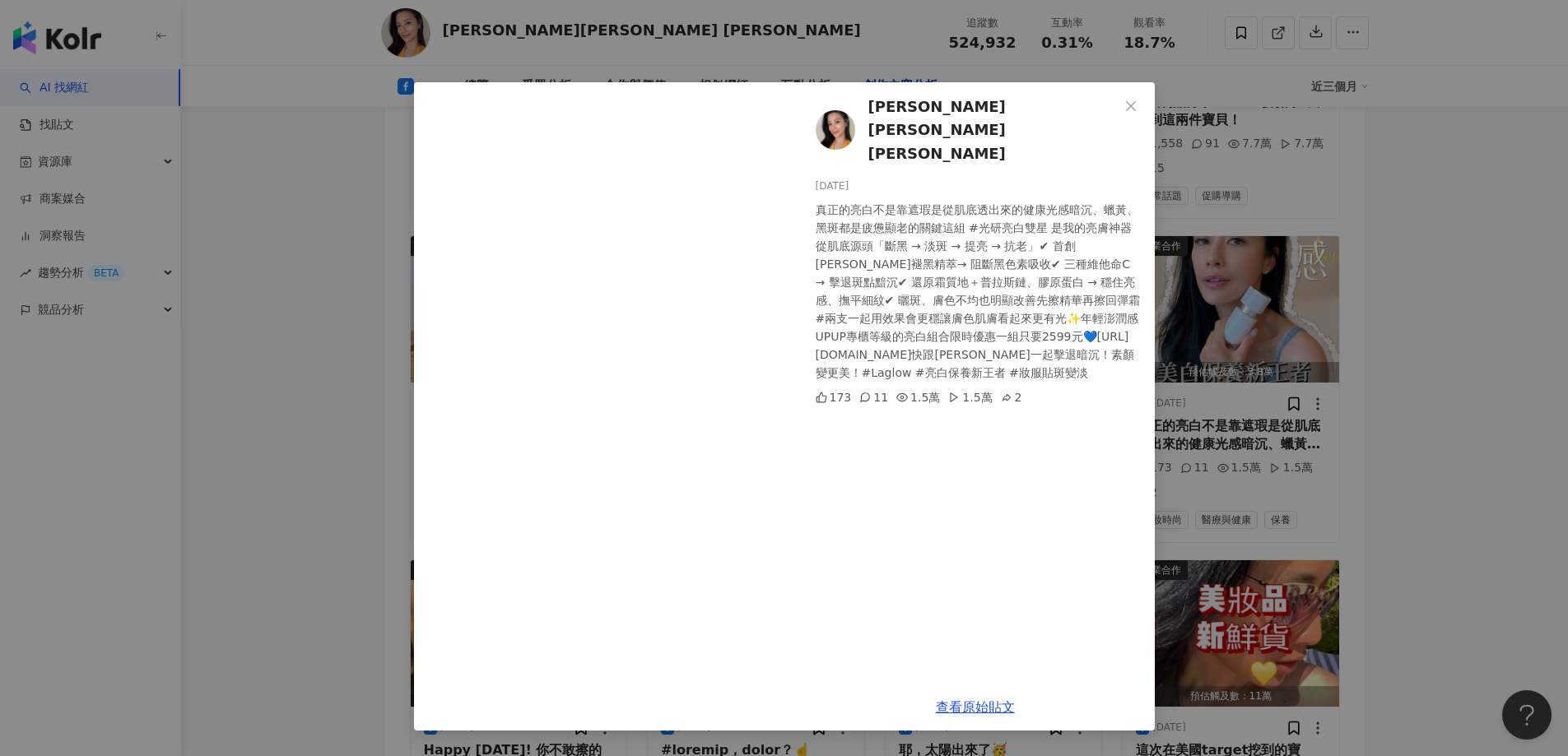
click at [1363, 324] on div "李蒨蓉 Janet Lee 2025/7/12 真正的亮白不是靠遮瑕是從肌底透出來的健康光感暗沉、蠟黃、黑斑都是疲憊顯老的關鍵這組 #光研亮白雙星 是我的亮膚…" at bounding box center [784, 378] width 1568 height 756
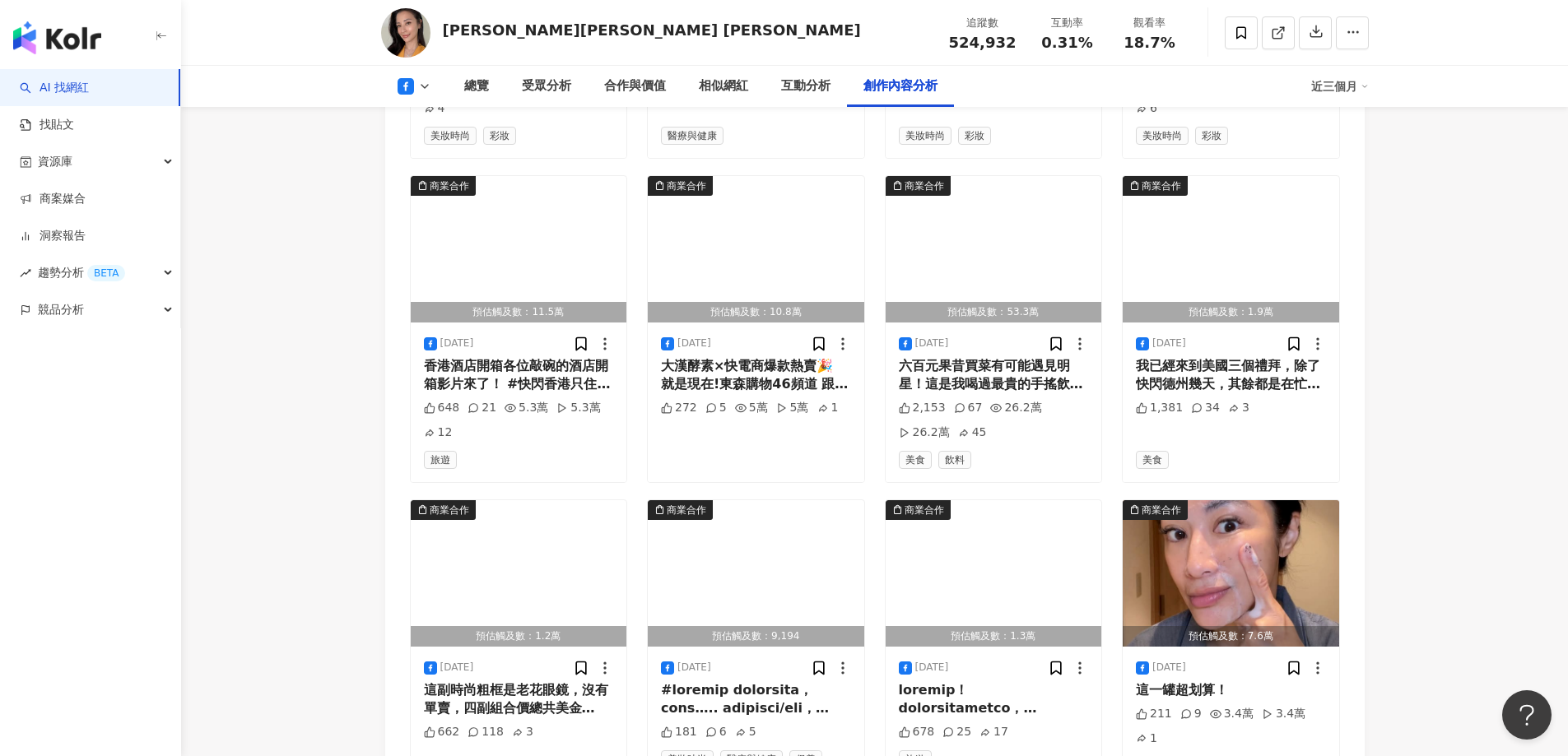
scroll to position [5924, 0]
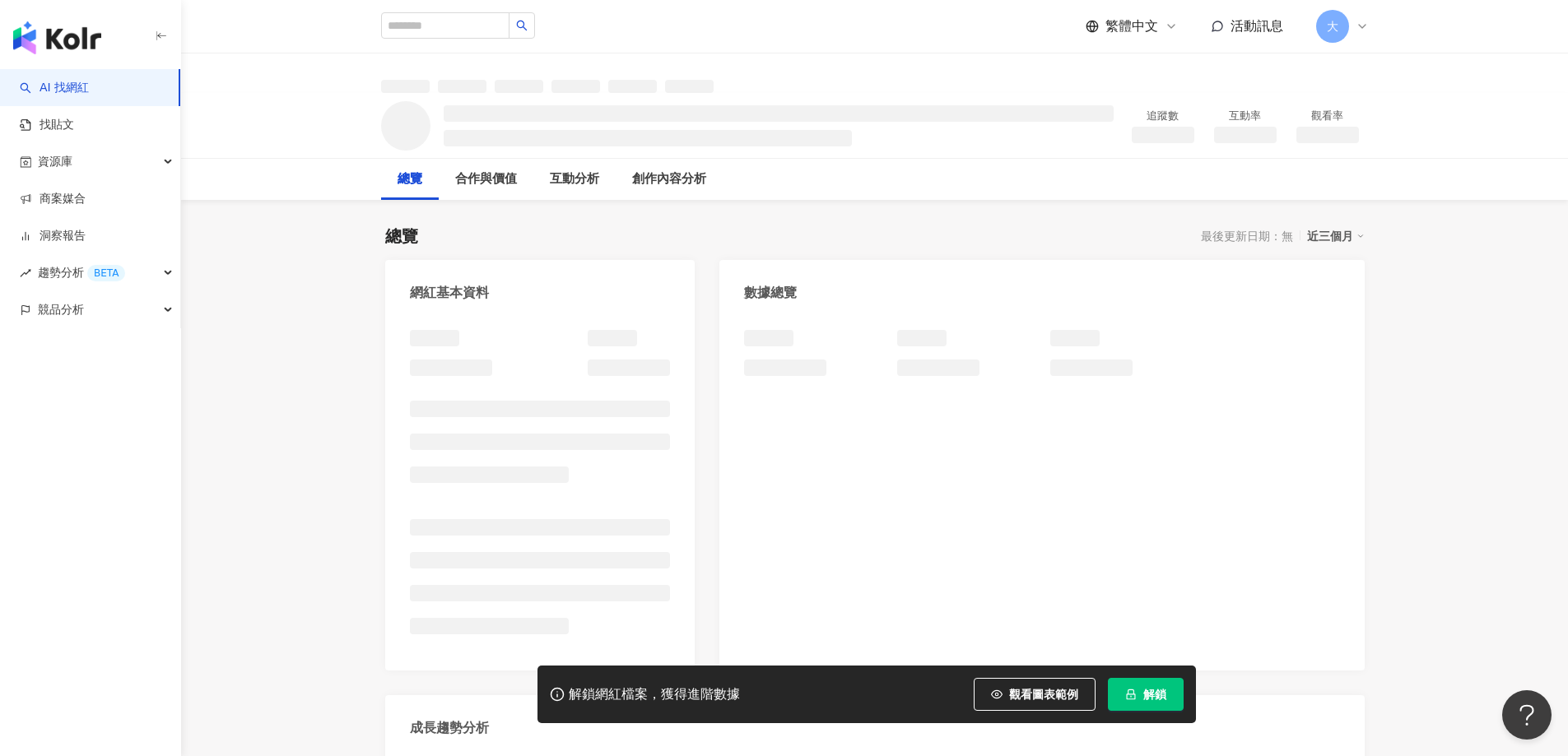
click at [1165, 699] on span "解鎖" at bounding box center [1154, 694] width 23 height 13
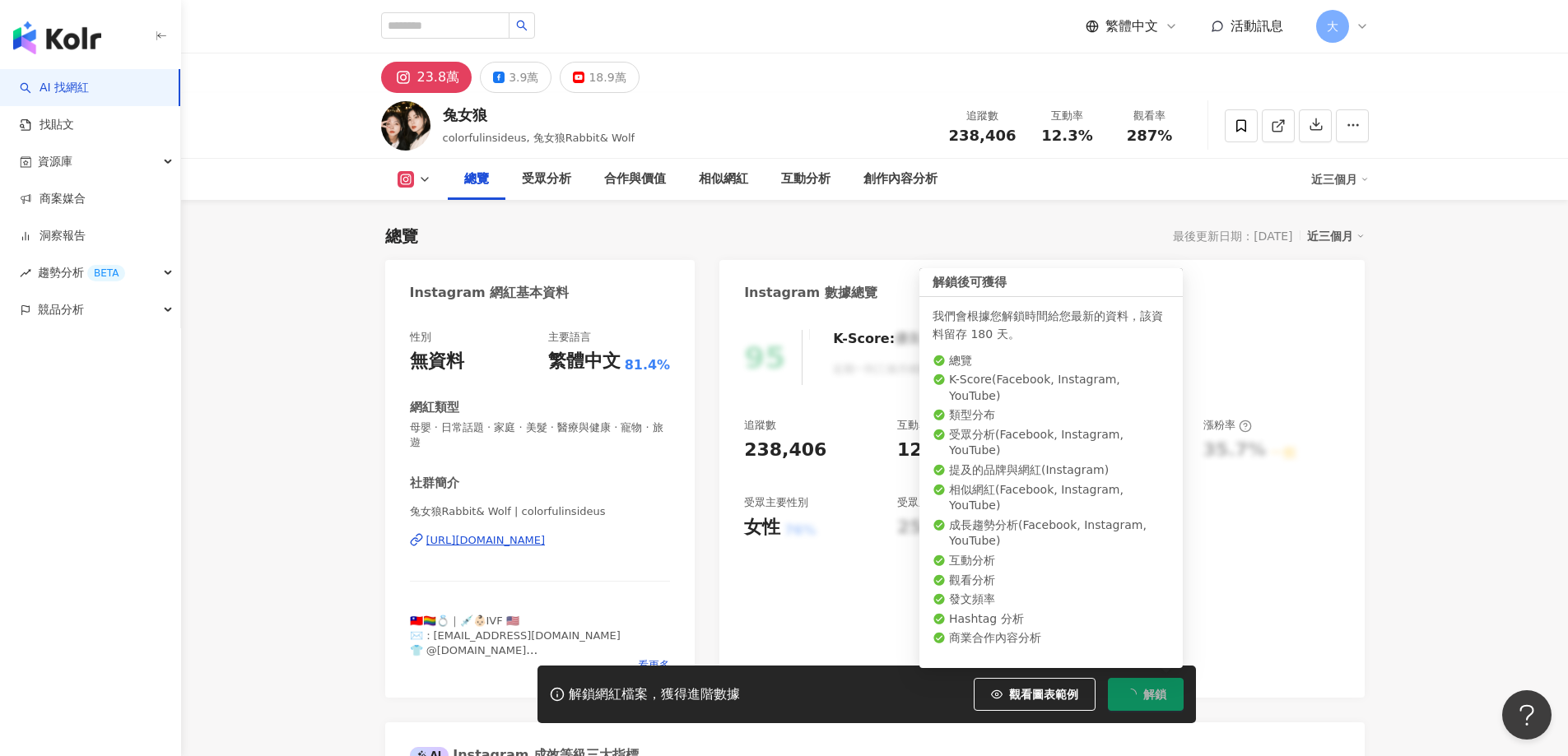
scroll to position [101, 0]
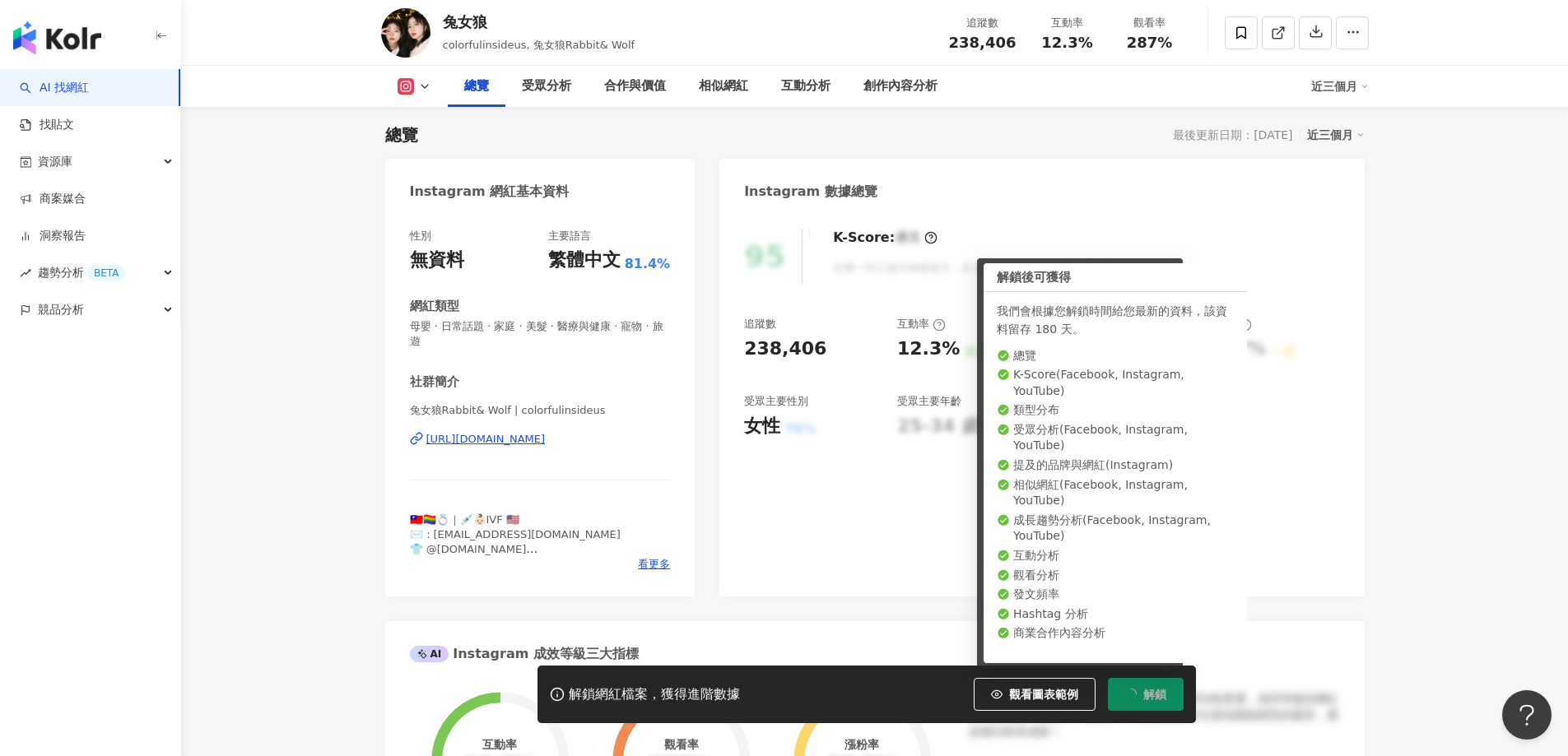
click at [796, 535] on div "95 K-Score : 優良 近期一到三個月積極發文，且漲粉率與互動率高。 查看說明 追蹤數 238,406 互動率 12.3% 良好 觀看率 287% 不…" at bounding box center [1041, 404] width 644 height 384
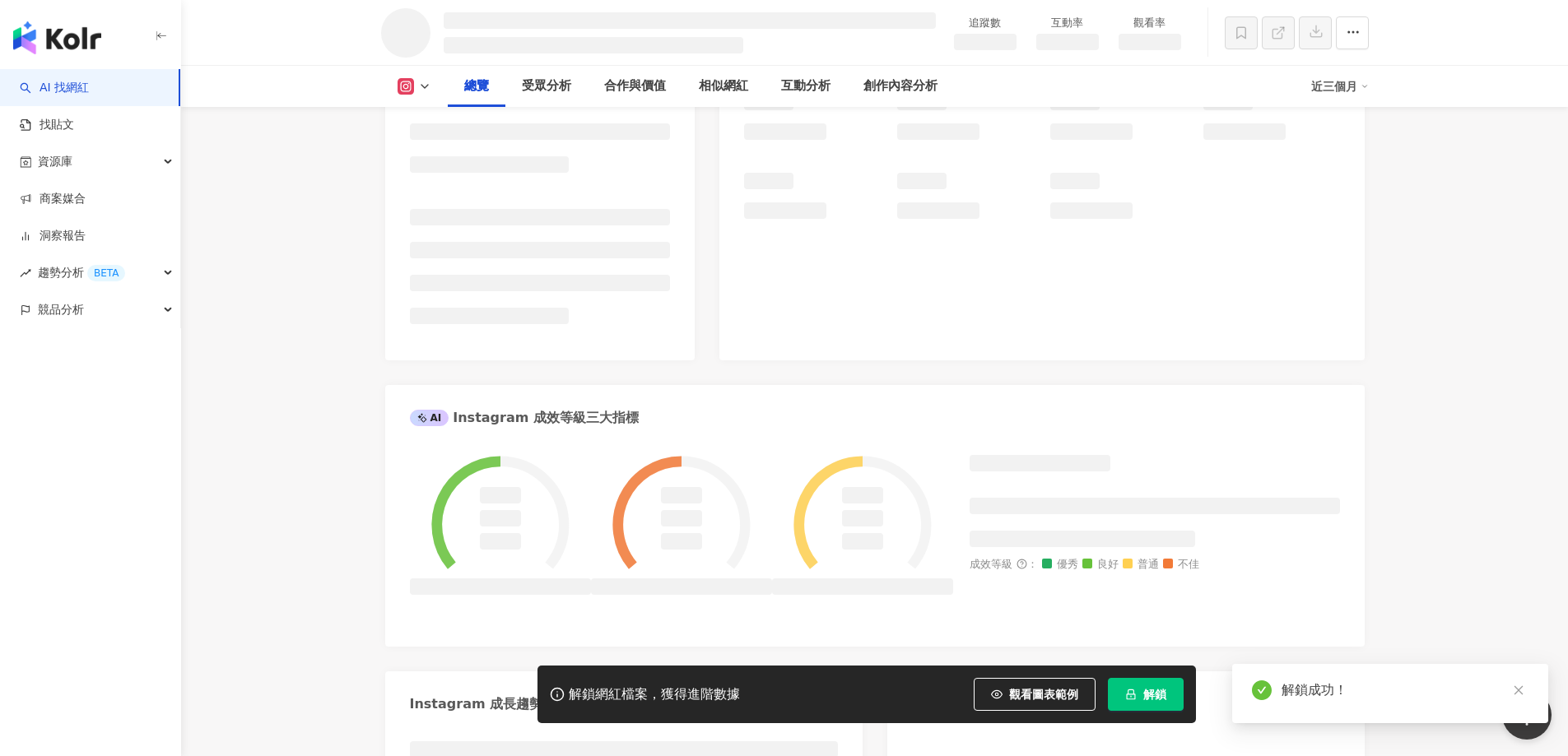
scroll to position [512, 0]
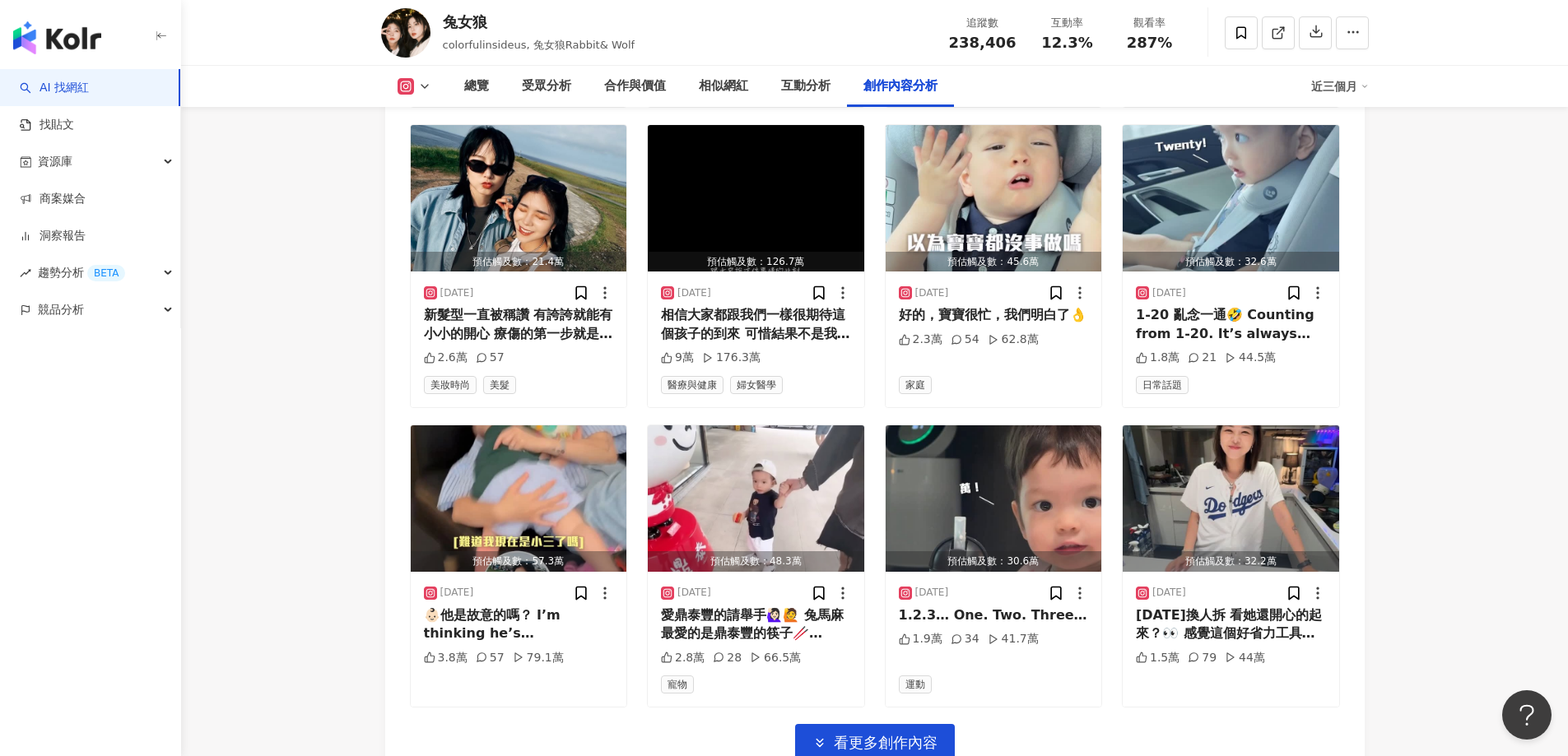
scroll to position [5655, 0]
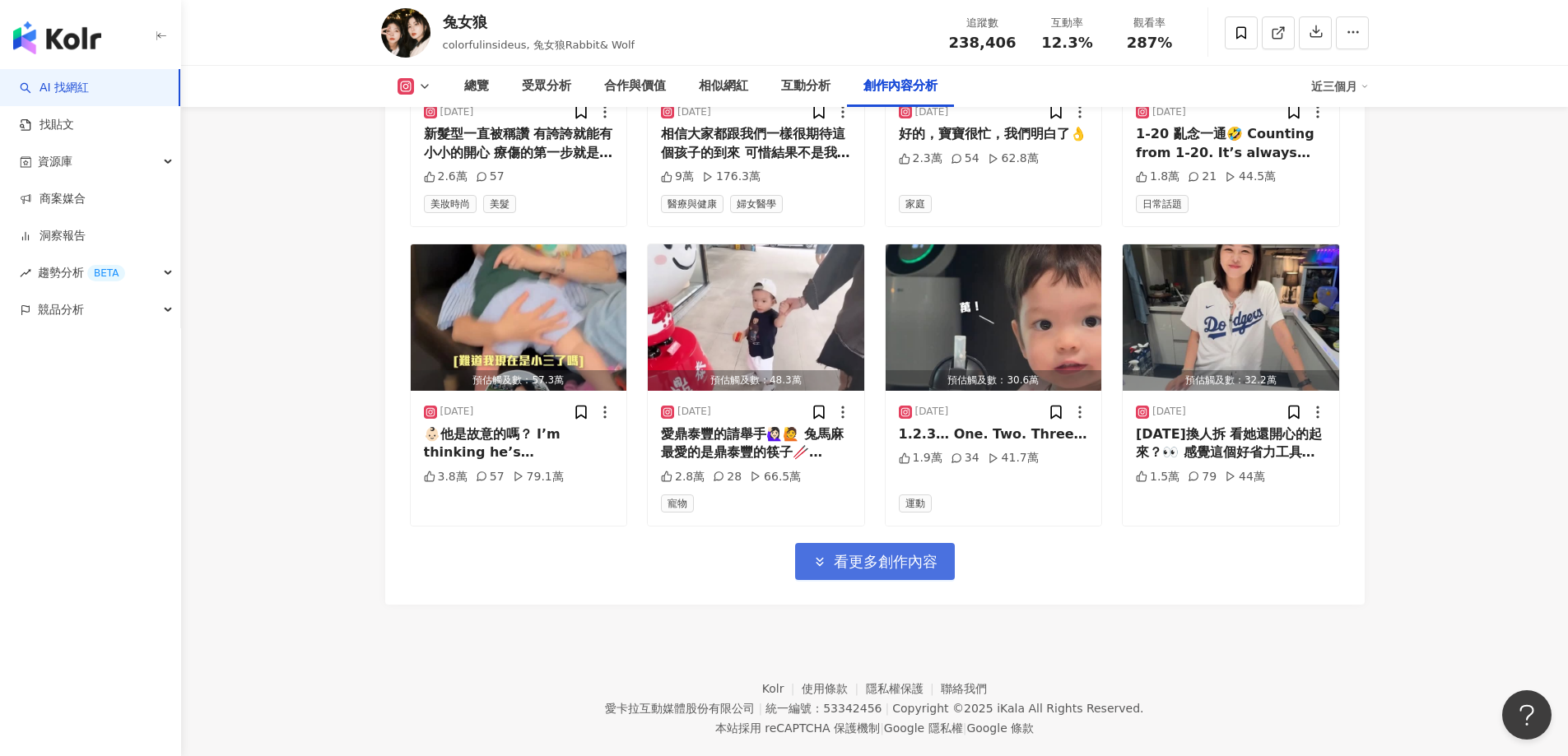
click at [905, 552] on span "看更多創作內容" at bounding box center [885, 562] width 104 height 18
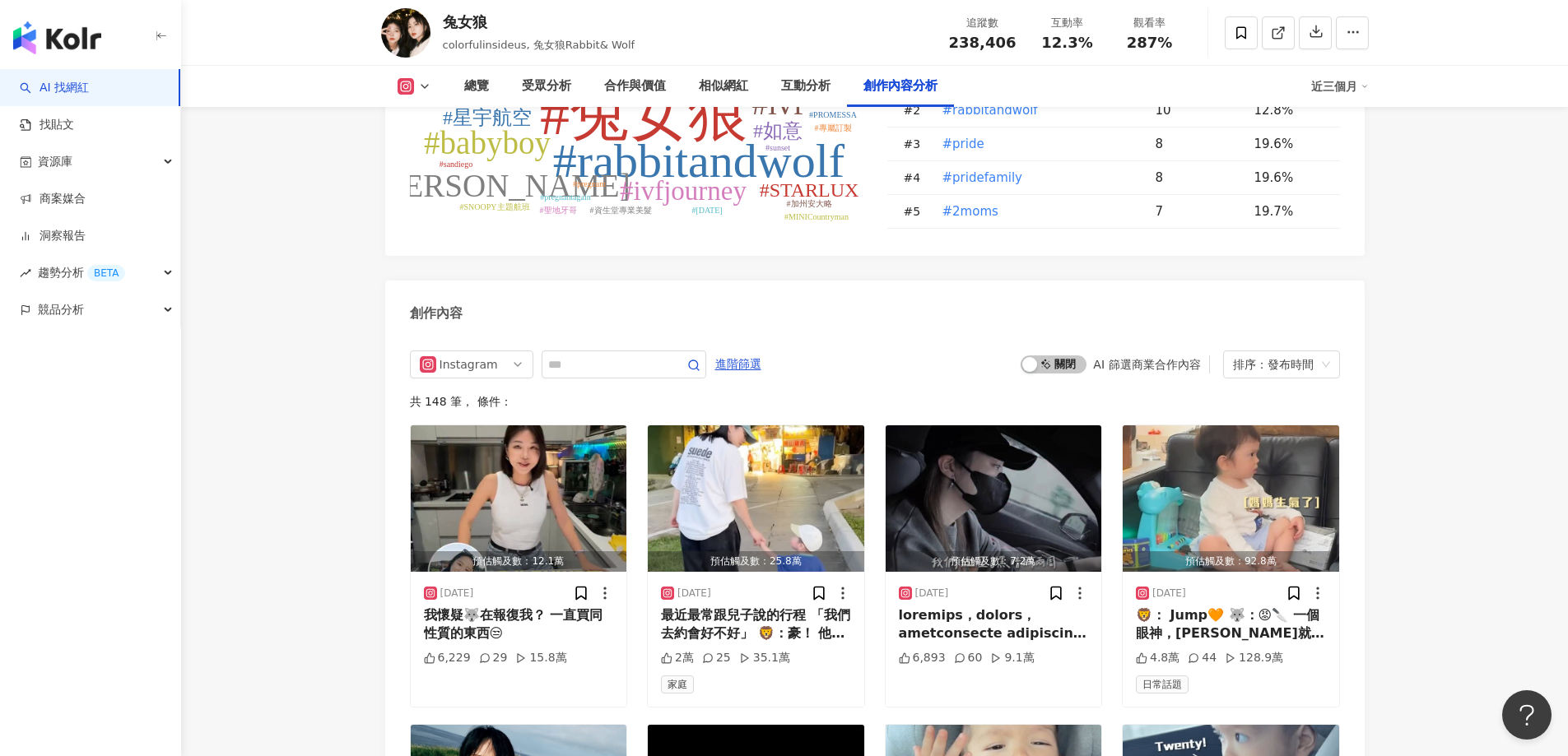
scroll to position [4858, 0]
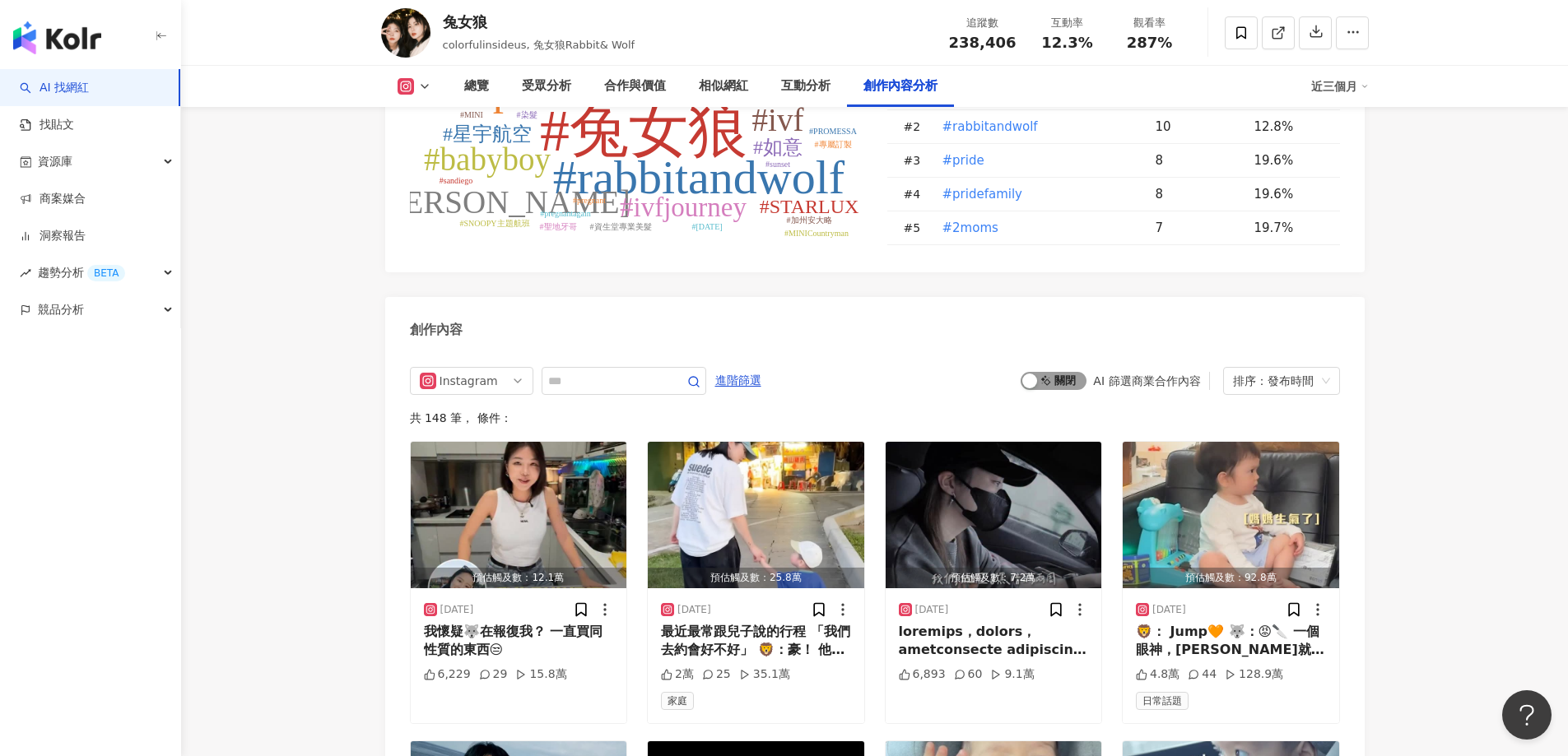
click at [1065, 372] on span "啟動 關閉" at bounding box center [1054, 381] width 65 height 18
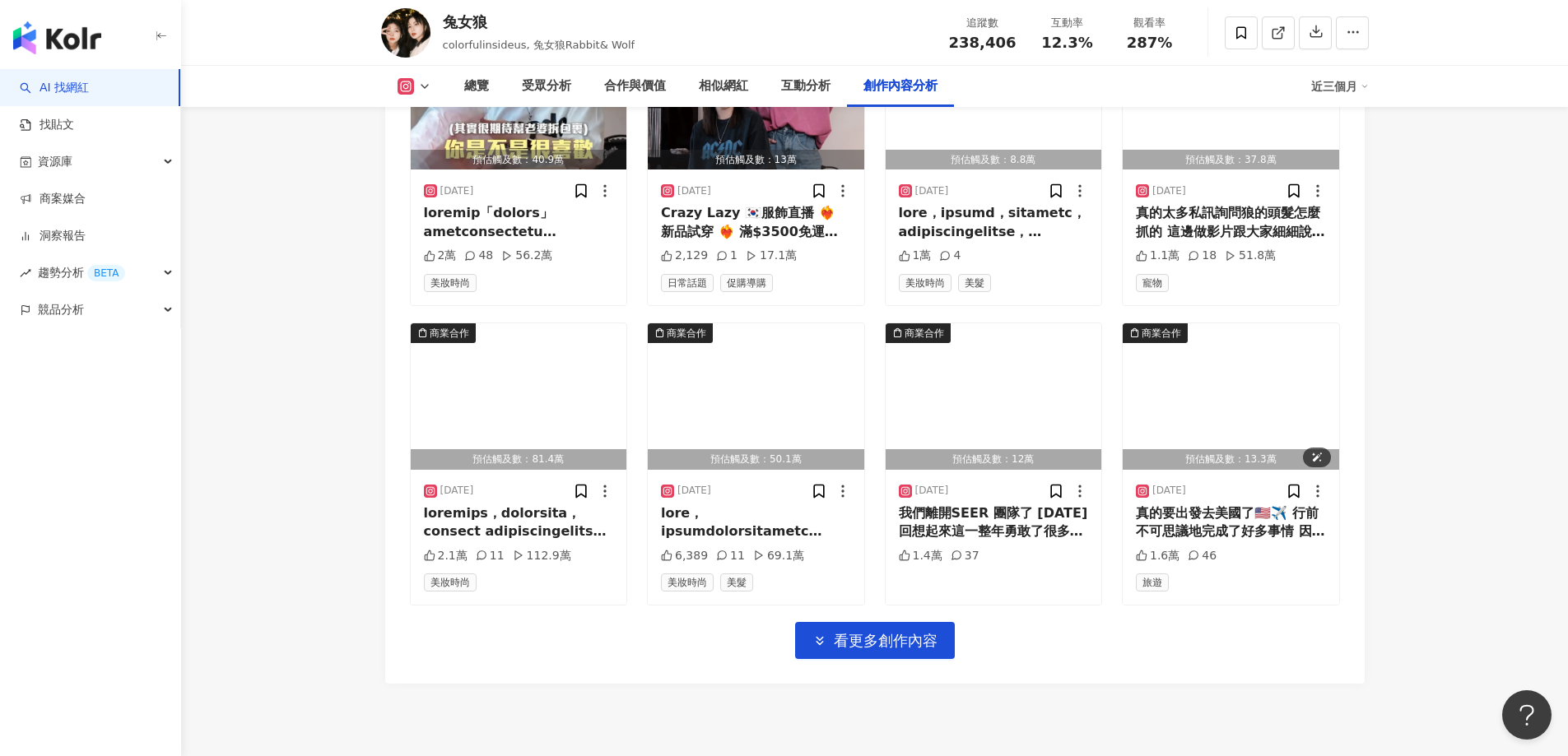
scroll to position [5592, 0]
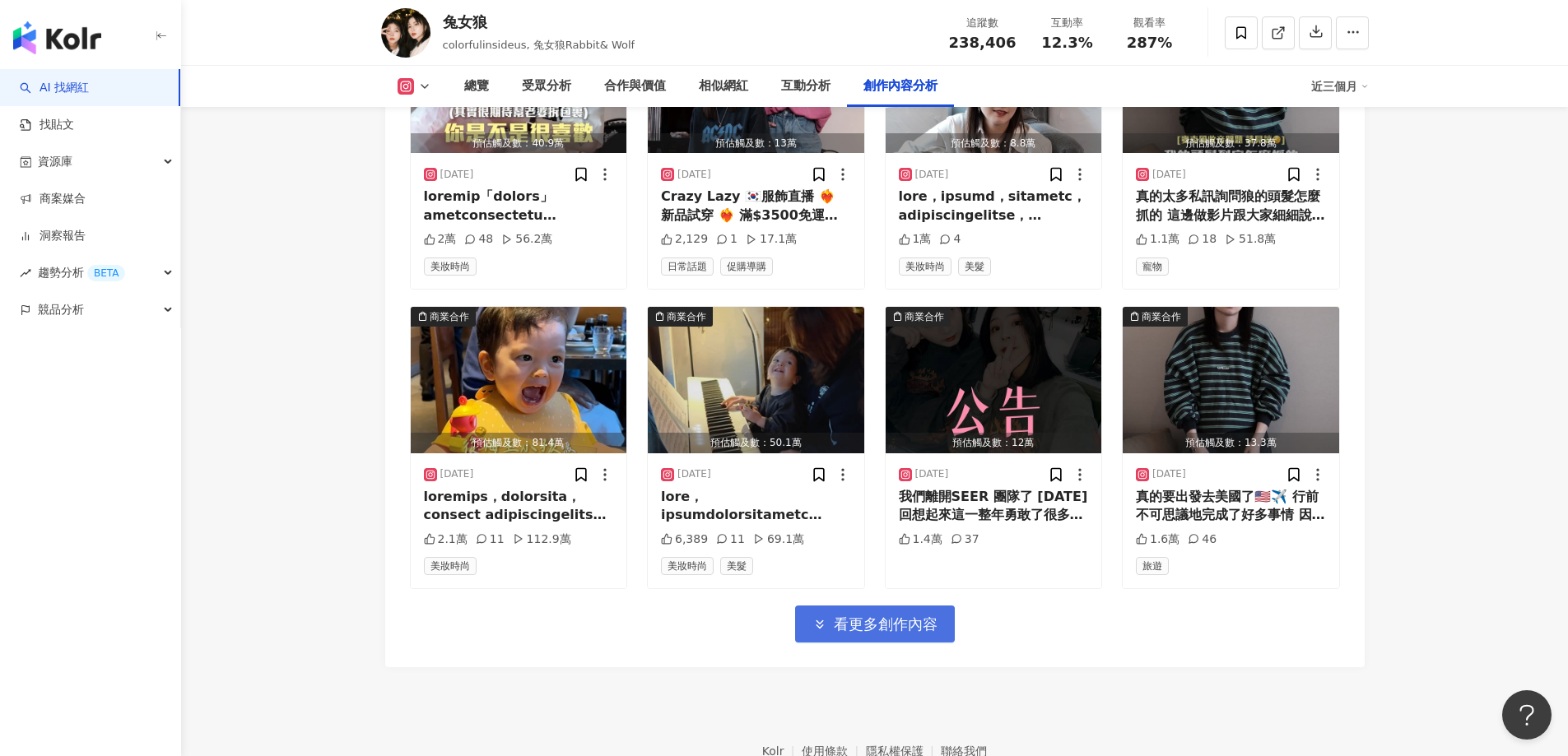
click at [884, 615] on span "看更多創作內容" at bounding box center [885, 624] width 104 height 18
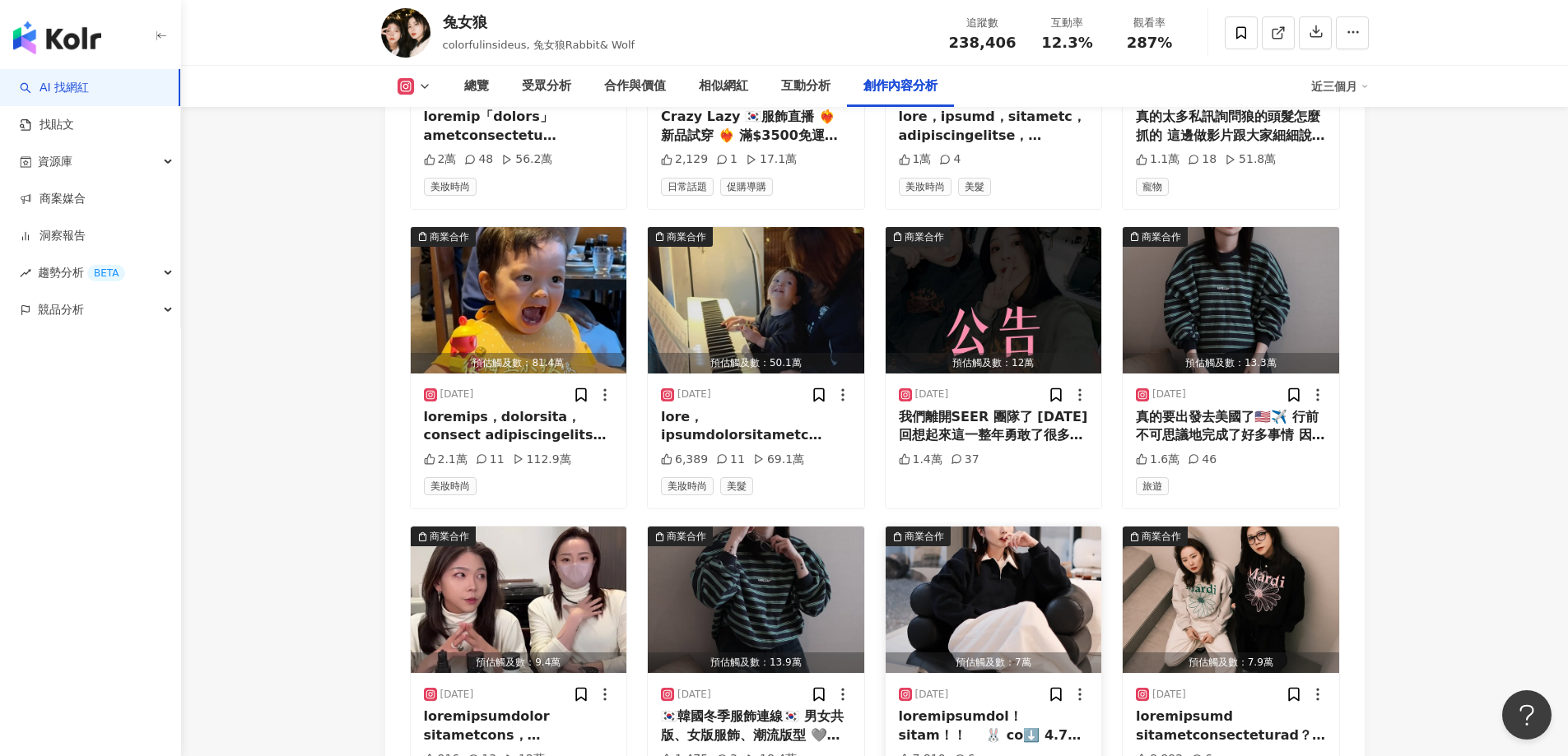
scroll to position [5756, 0]
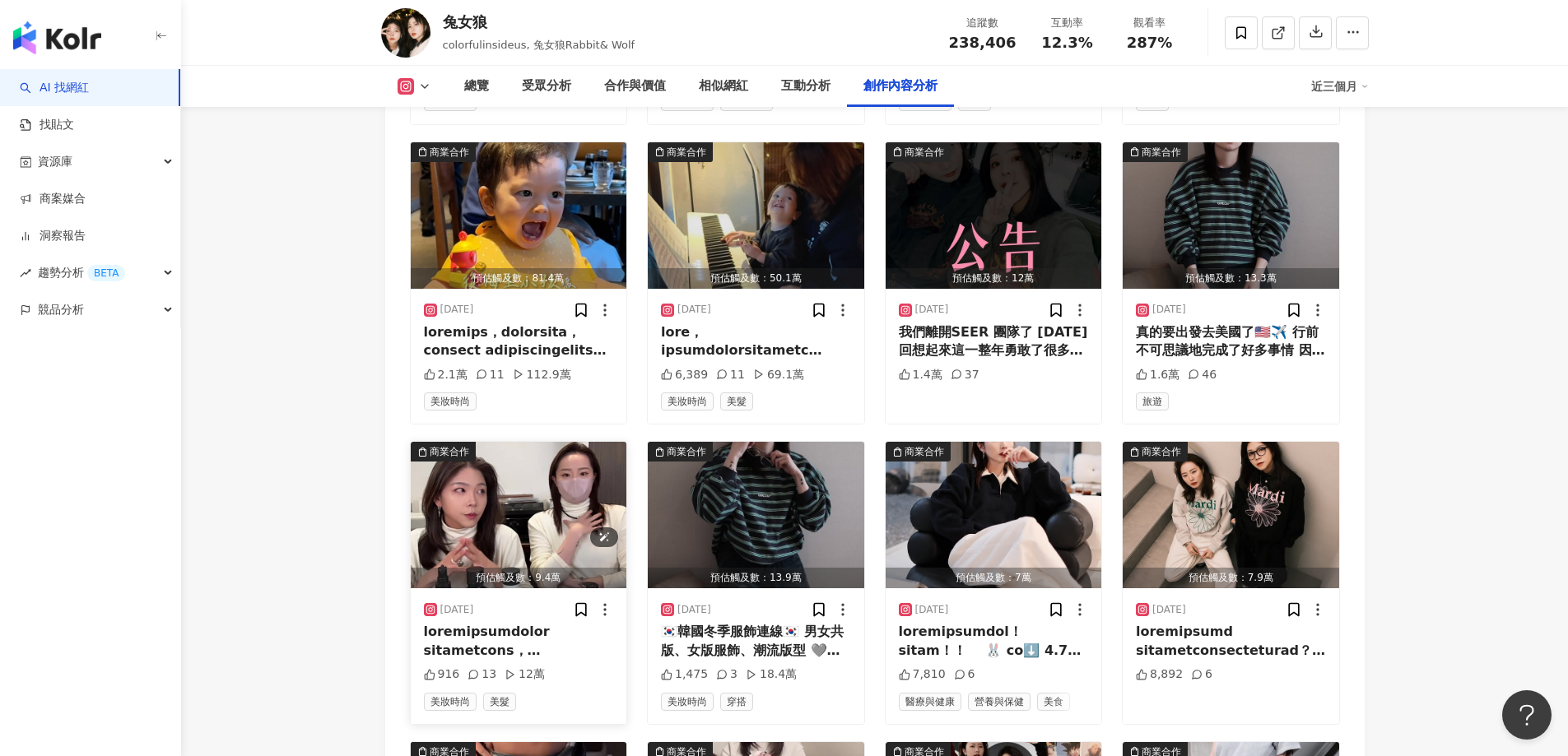
click at [534, 492] on img "button" at bounding box center [519, 514] width 216 height 146
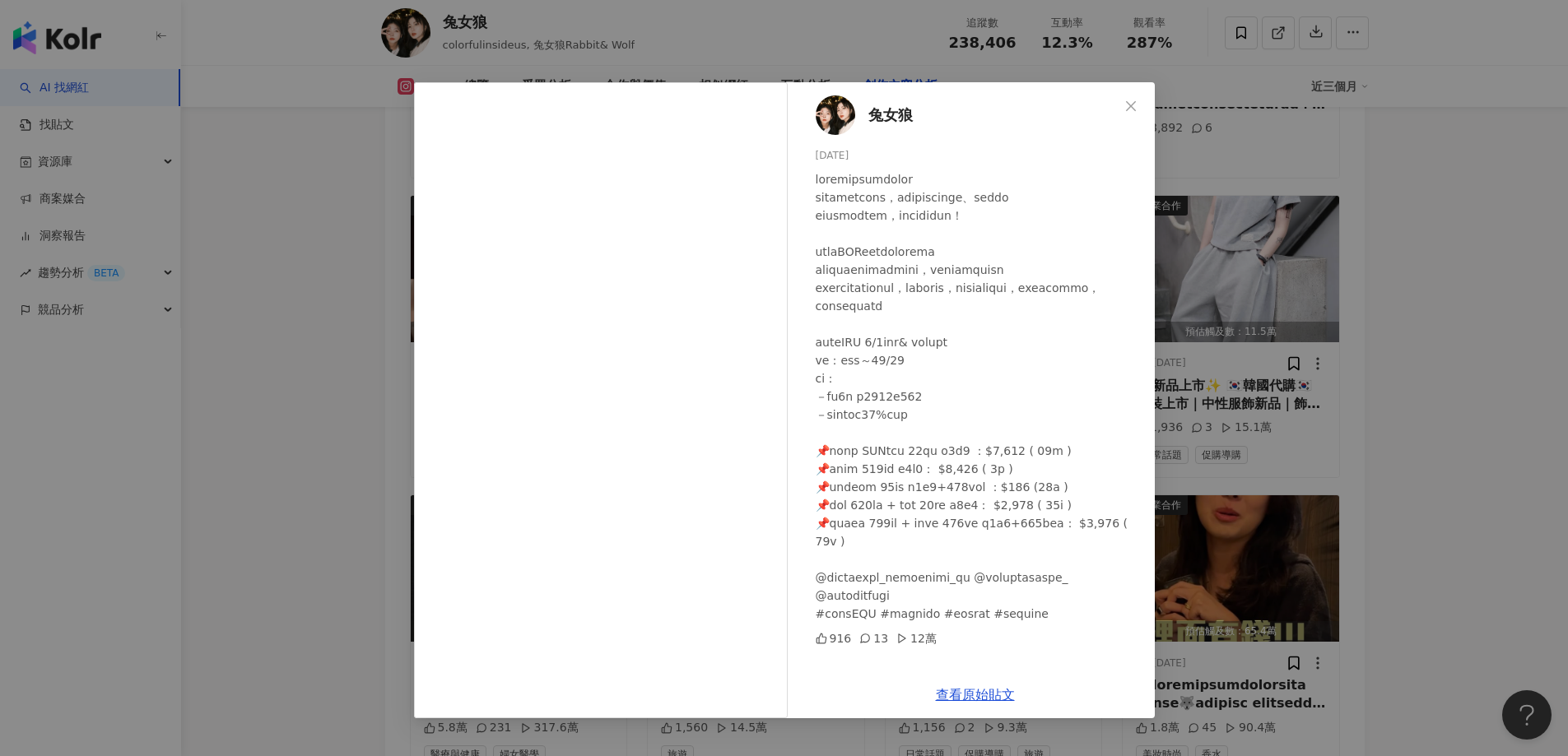
scroll to position [6332, 0]
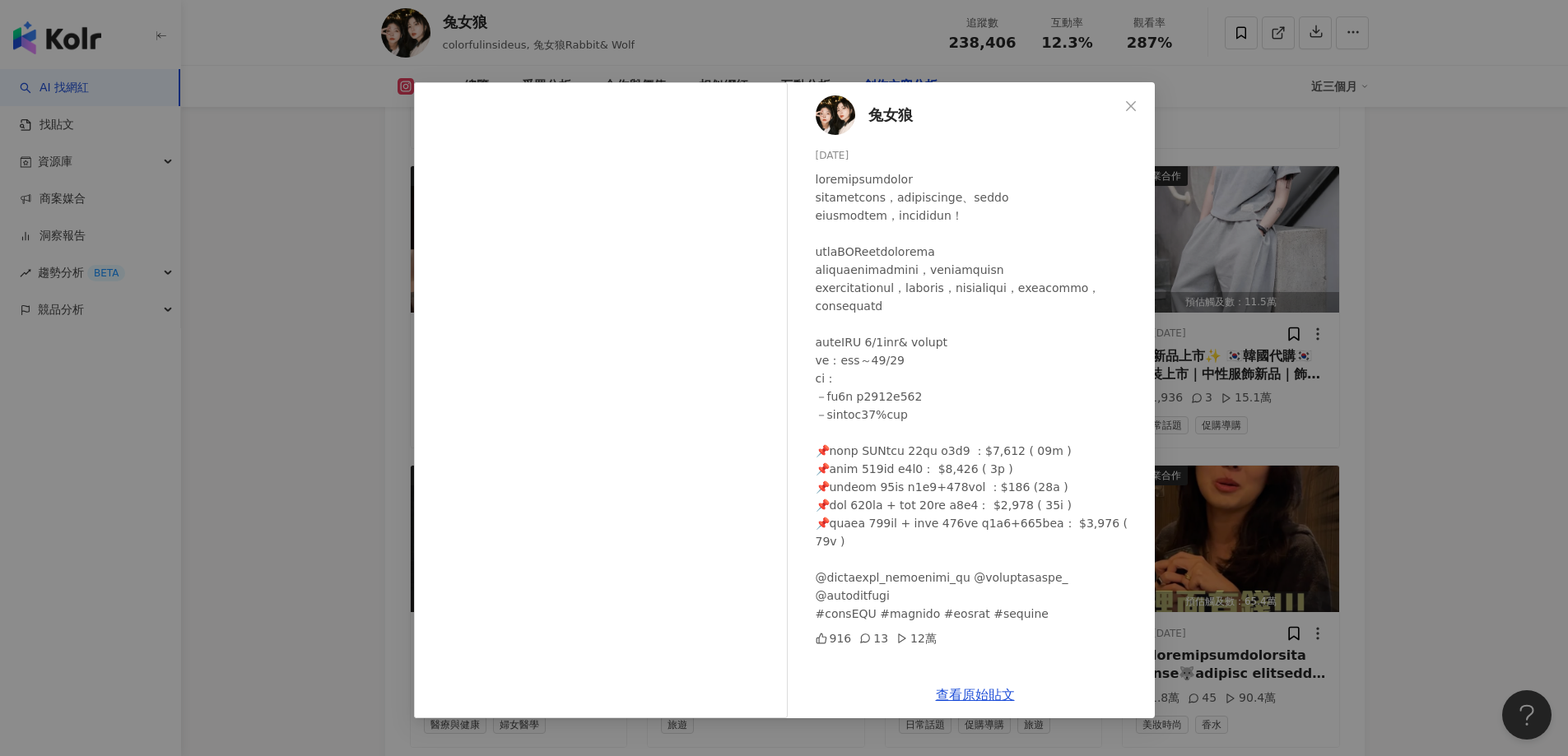
click at [1473, 347] on div "兔女狼 [DATE] 916 13 12萬 查看原始貼文" at bounding box center [784, 378] width 1568 height 756
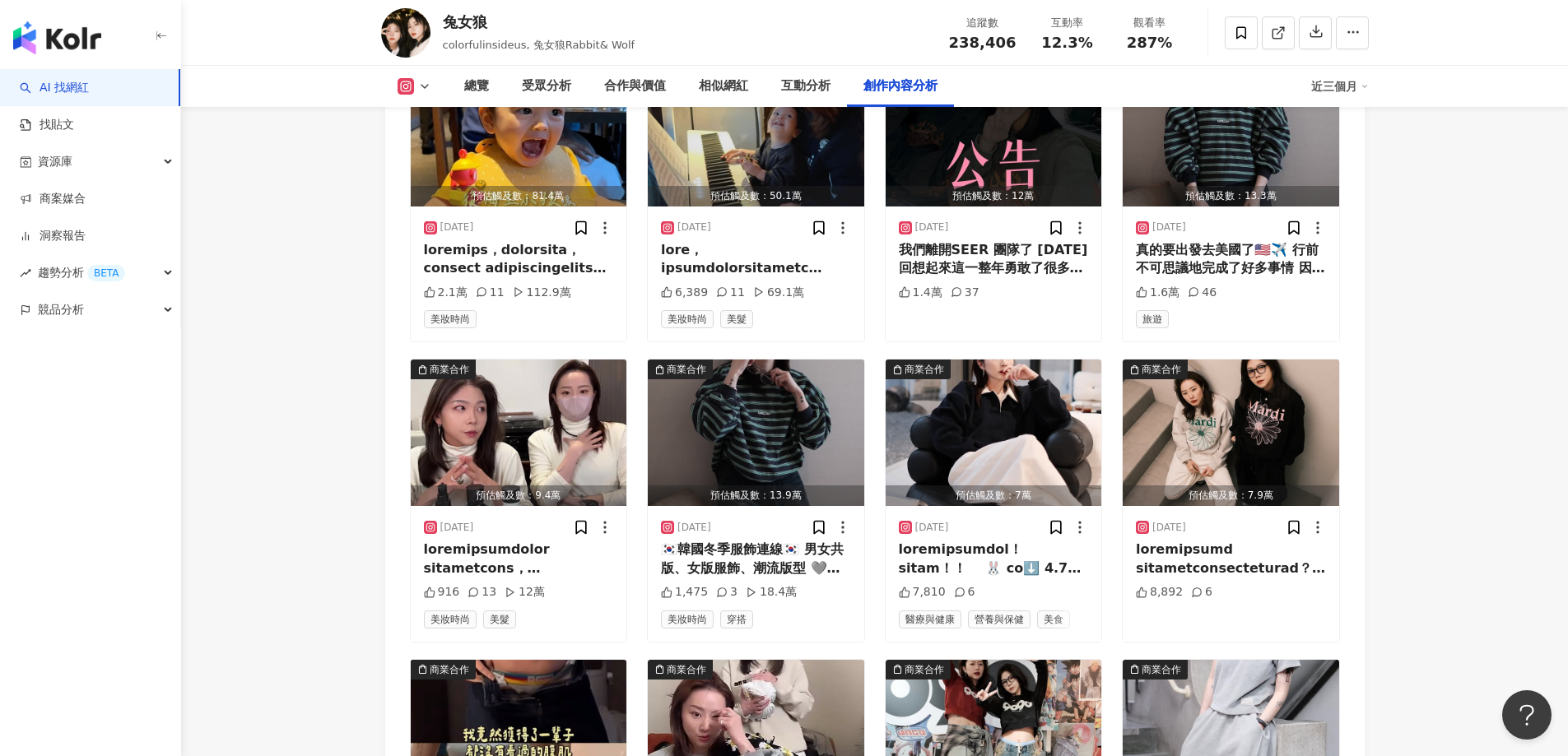
scroll to position [5756, 0]
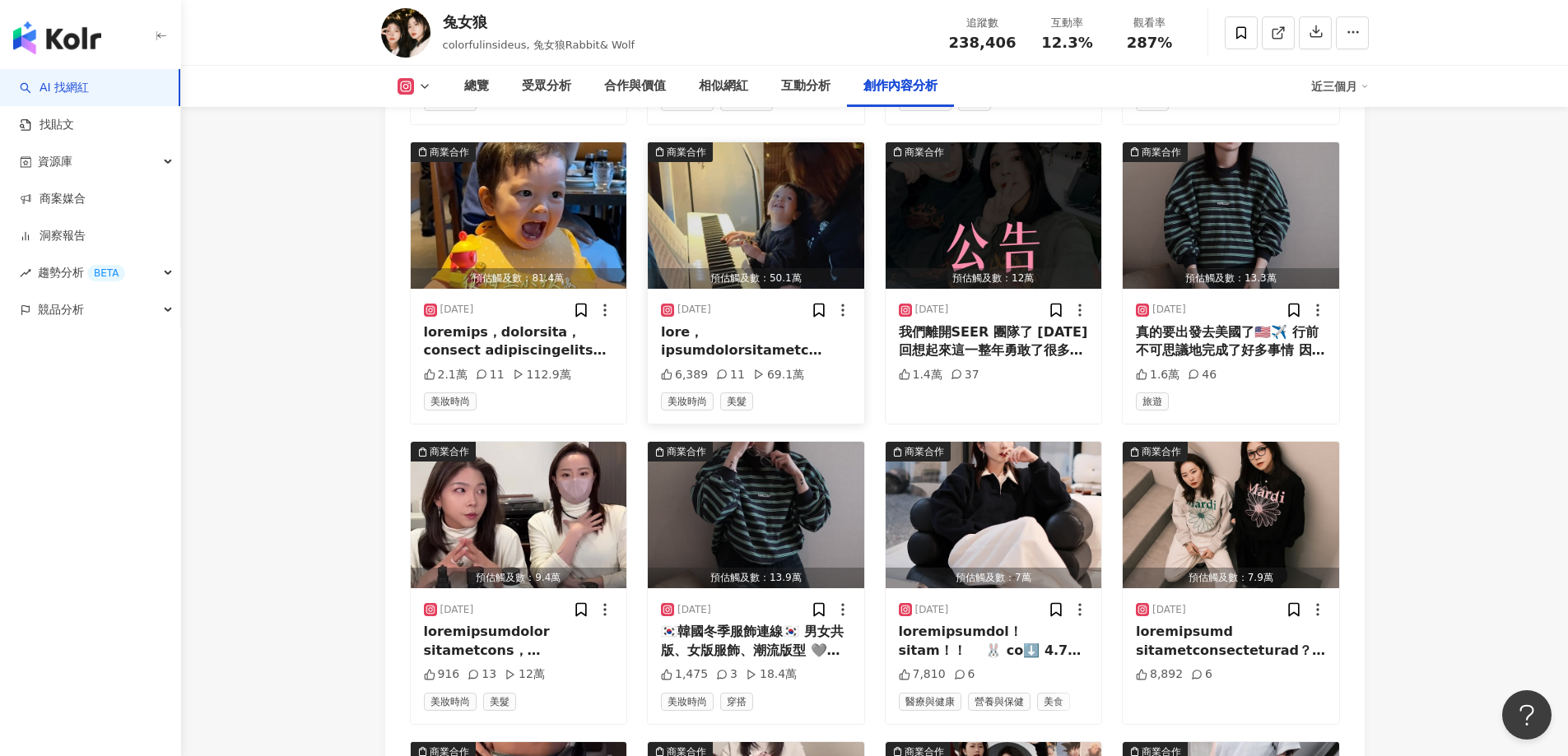
click at [829, 268] on div "預估觸及數：50.1萬" at bounding box center [756, 278] width 216 height 21
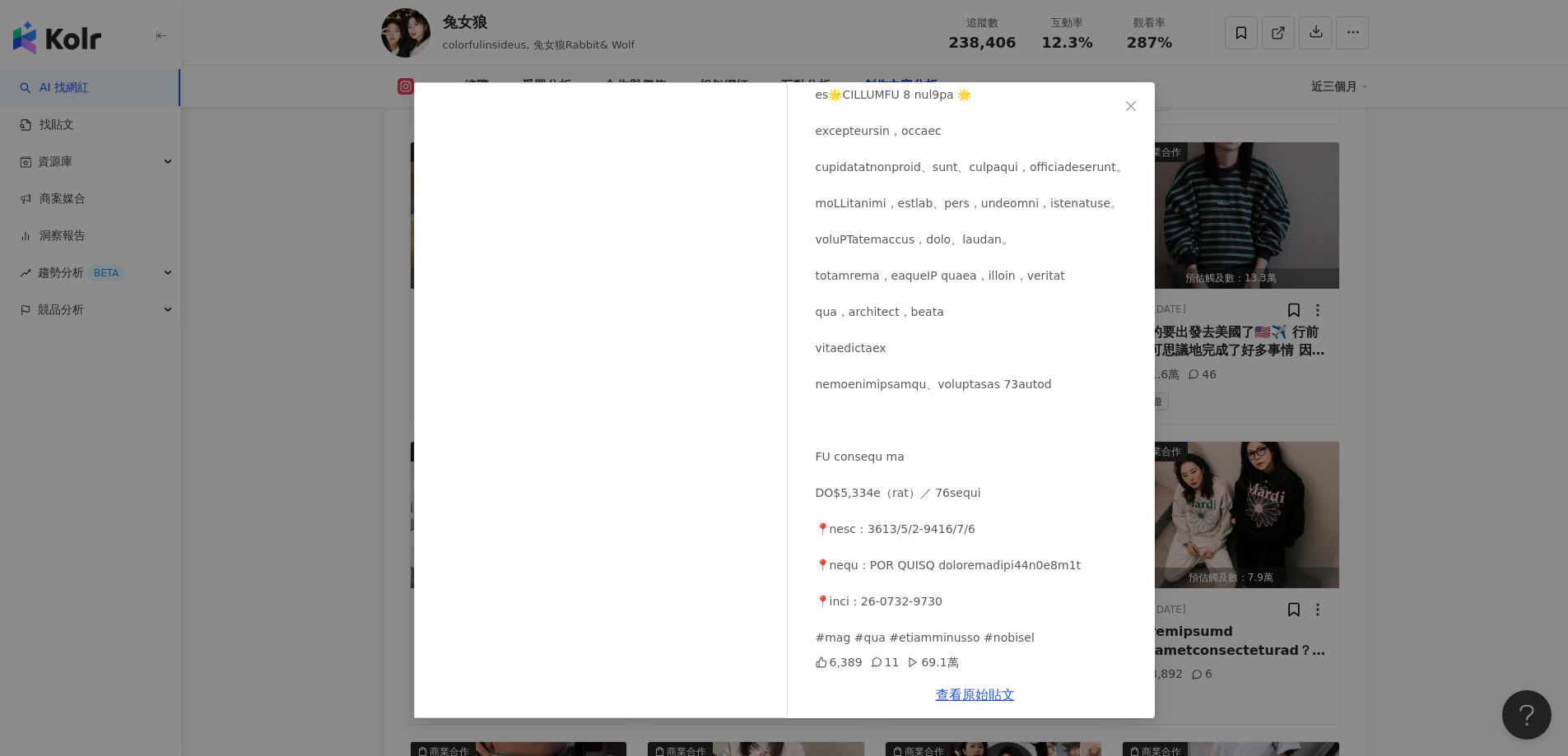
scroll to position [447, 0]
click at [1513, 231] on div "兔女狼 [DATE] 6,389 11 69.1萬 查看原始貼文" at bounding box center [784, 378] width 1568 height 756
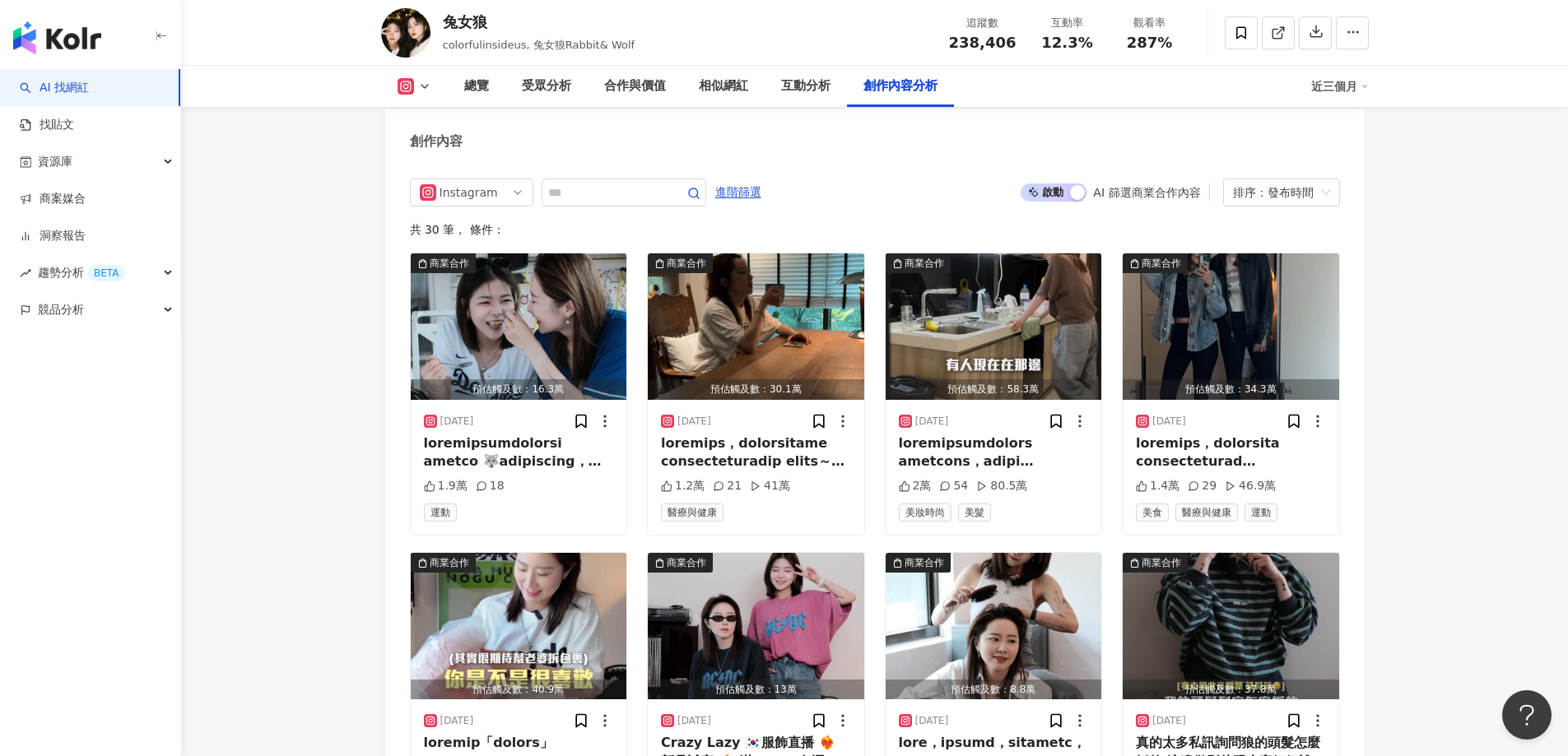
scroll to position [5016, 0]
